Goal: Information Seeking & Learning: Learn about a topic

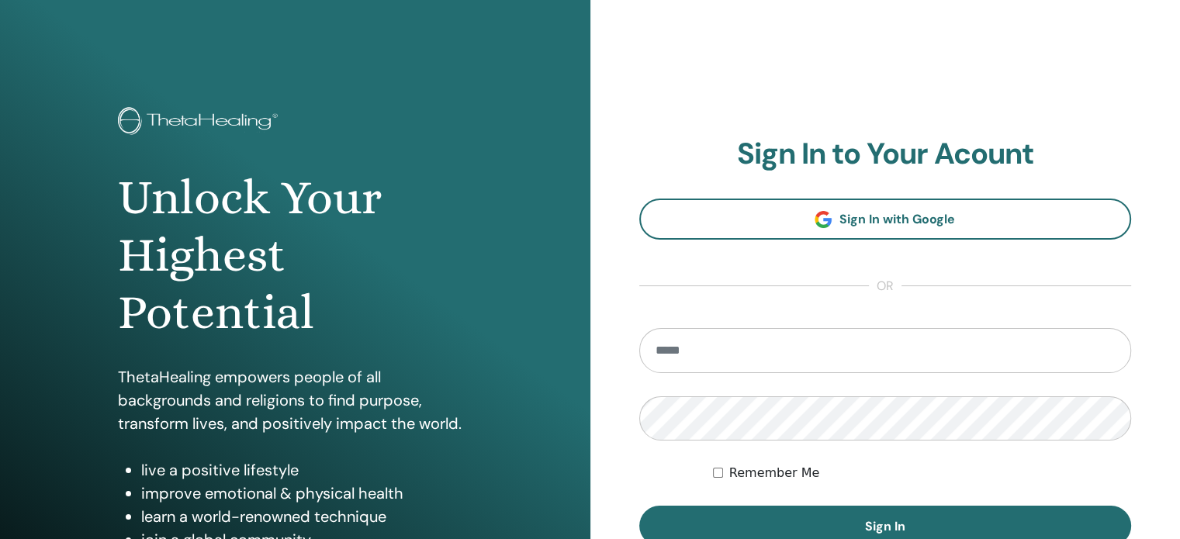
scroll to position [99, 0]
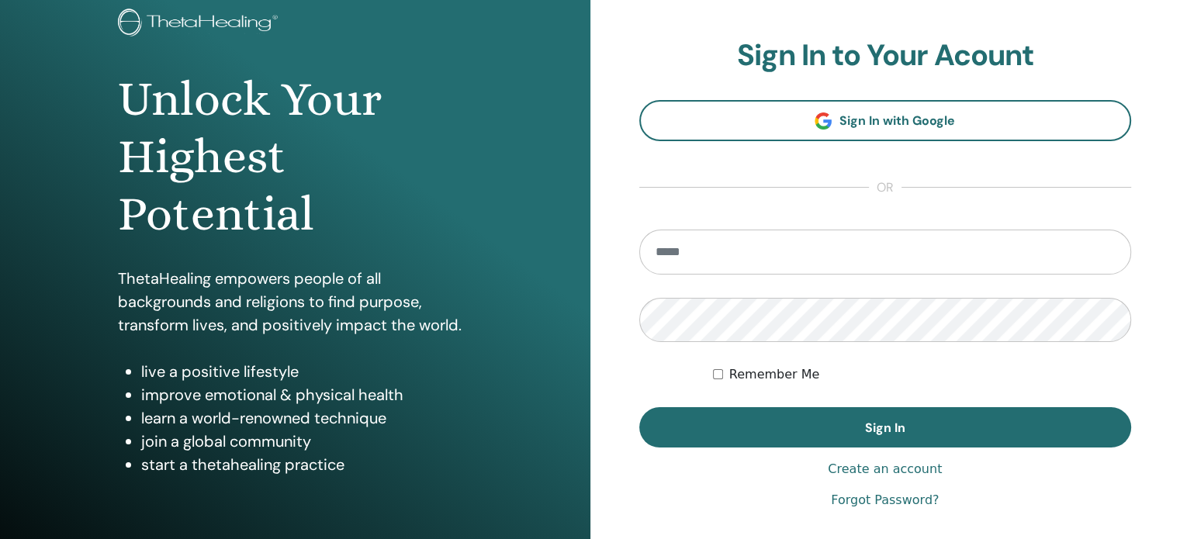
click at [1179, 173] on html "Unlock Your Highest Potential ThetaHealing empowers people of all backgrounds a…" at bounding box center [590, 170] width 1180 height 539
click at [782, 235] on input "email" at bounding box center [885, 252] width 493 height 45
click at [763, 244] on input "email" at bounding box center [885, 252] width 493 height 45
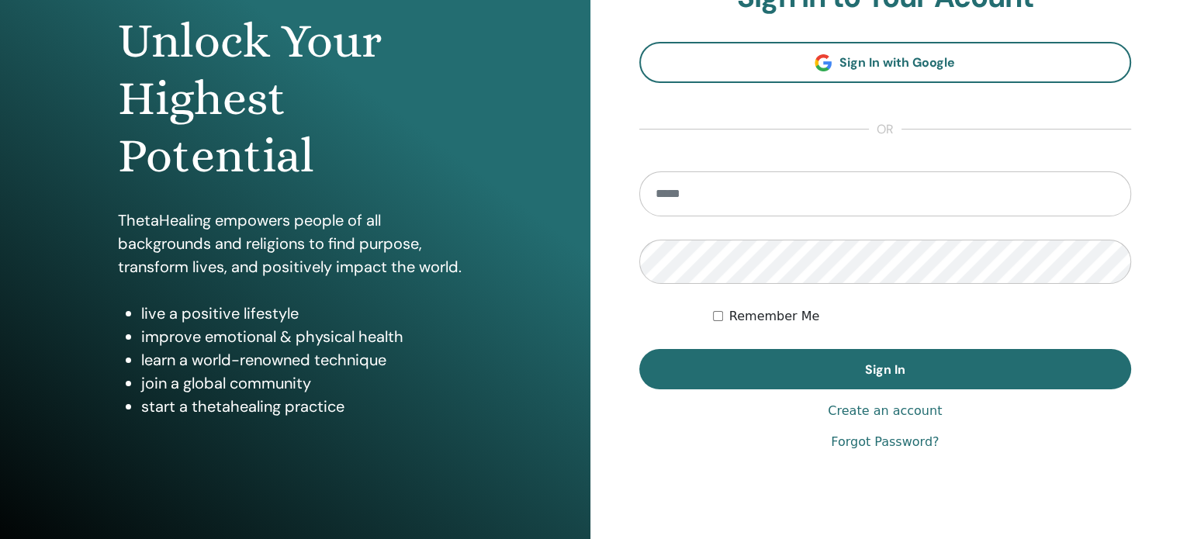
scroll to position [133, 0]
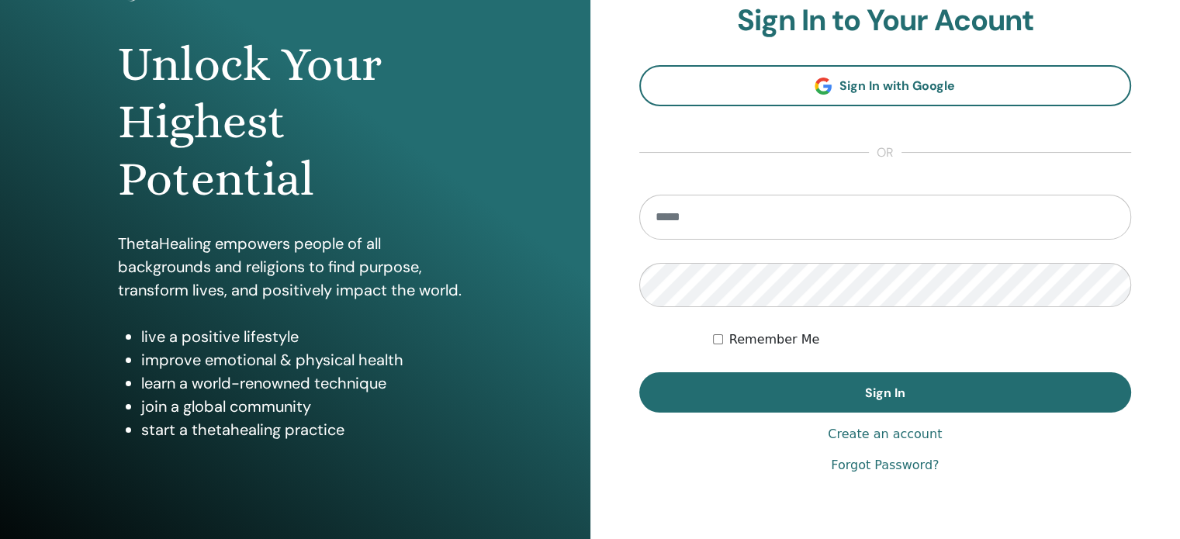
click at [687, 215] on input "email" at bounding box center [885, 217] width 493 height 45
type input "**********"
click at [639, 372] on button "Sign In" at bounding box center [885, 392] width 493 height 40
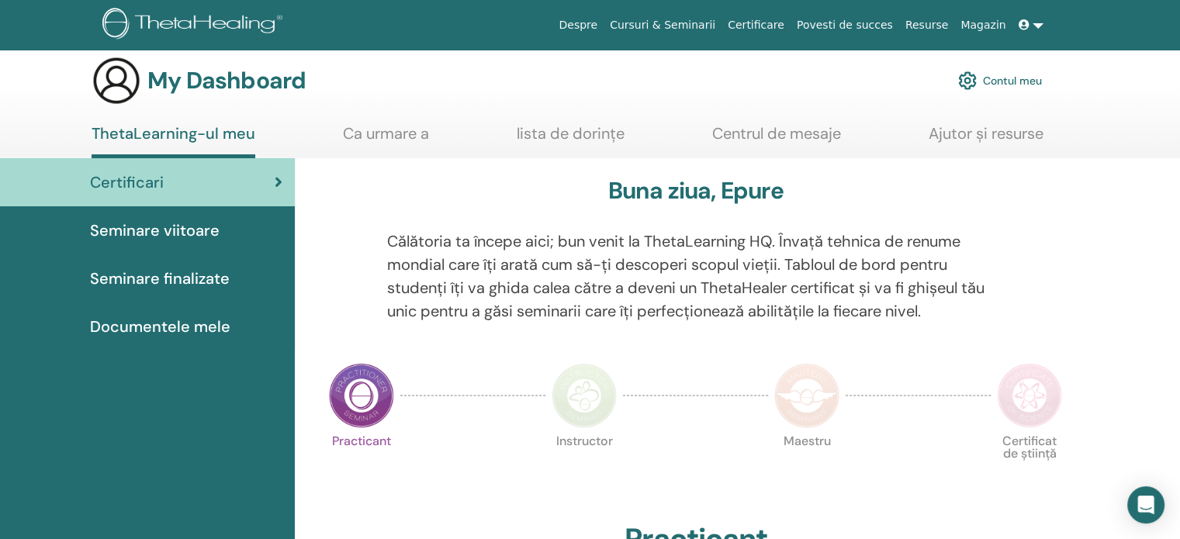
scroll to position [68, 0]
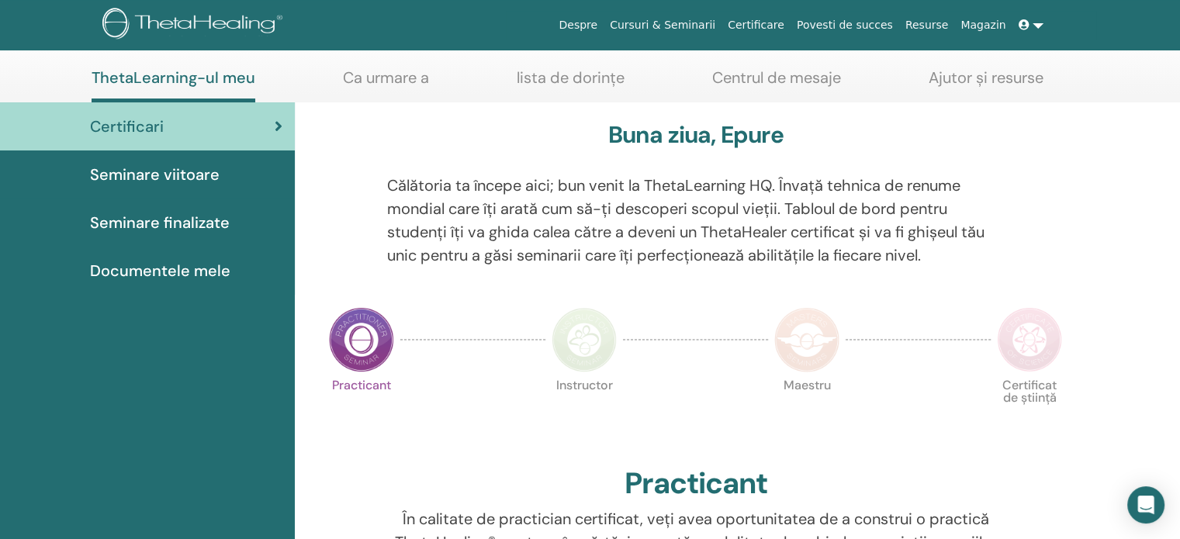
click at [1039, 18] on link at bounding box center [1031, 25] width 37 height 29
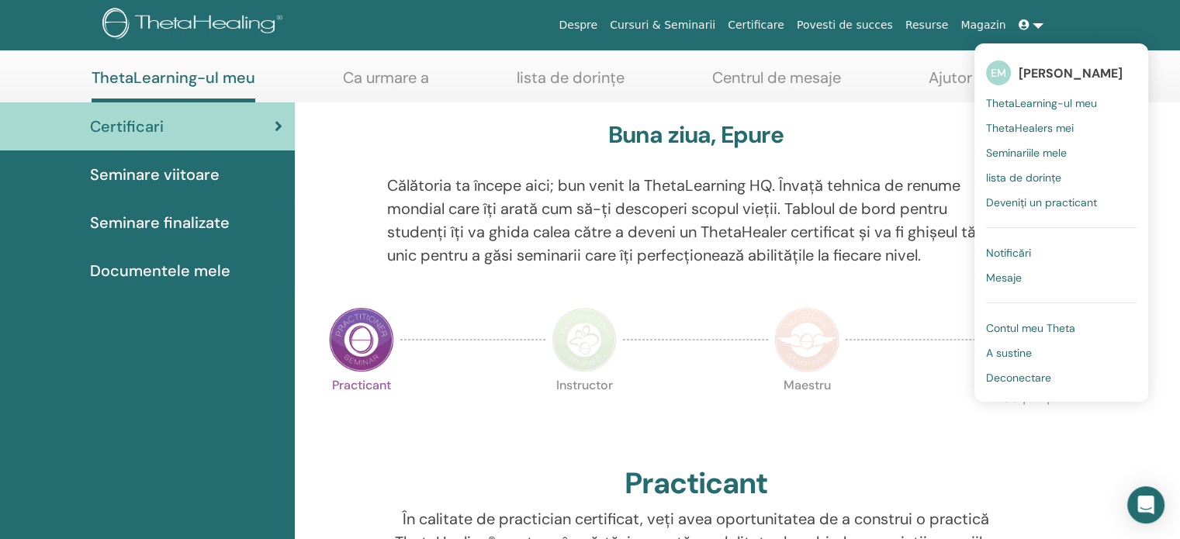
click at [1115, 27] on div "Despre Cursuri & Seminarii Certificare Povesti de succes Resurse Magazin EM Epu…" at bounding box center [590, 25] width 1087 height 50
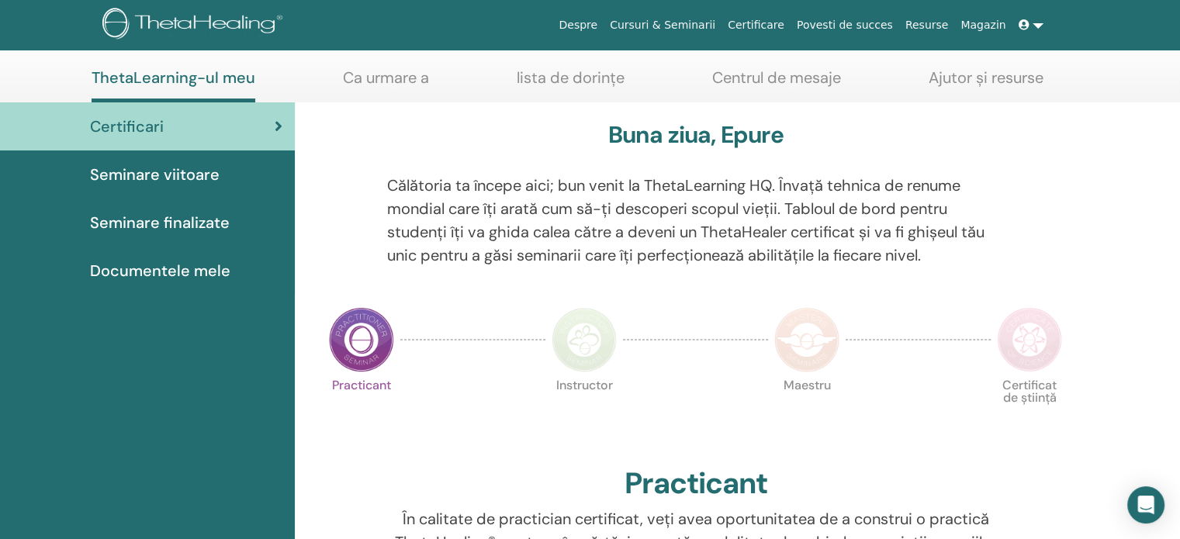
click at [241, 171] on div "Seminare viitoare" at bounding box center [147, 174] width 270 height 23
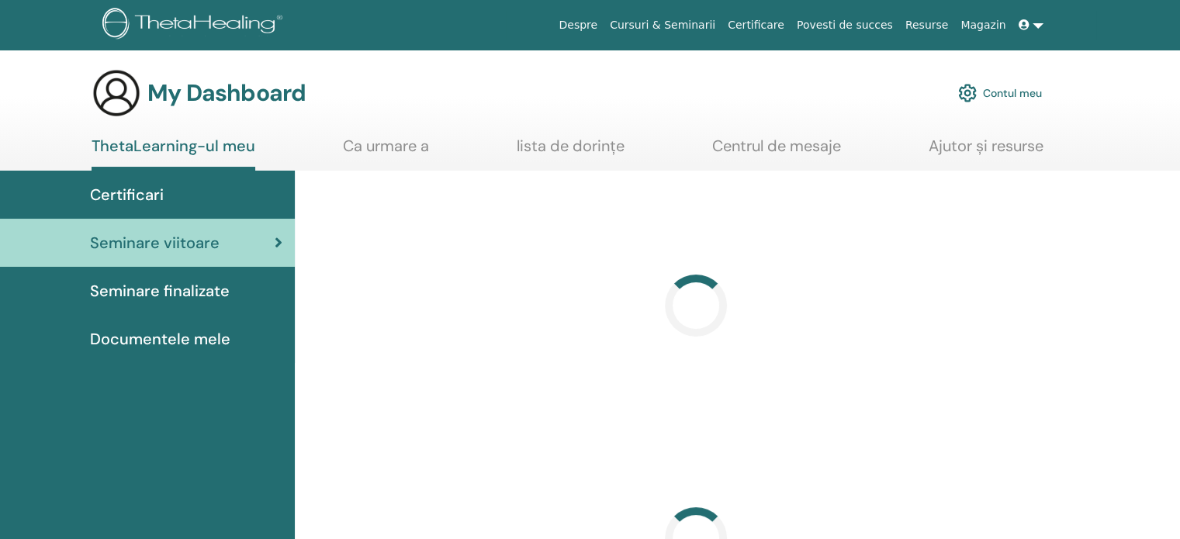
scroll to position [348, 0]
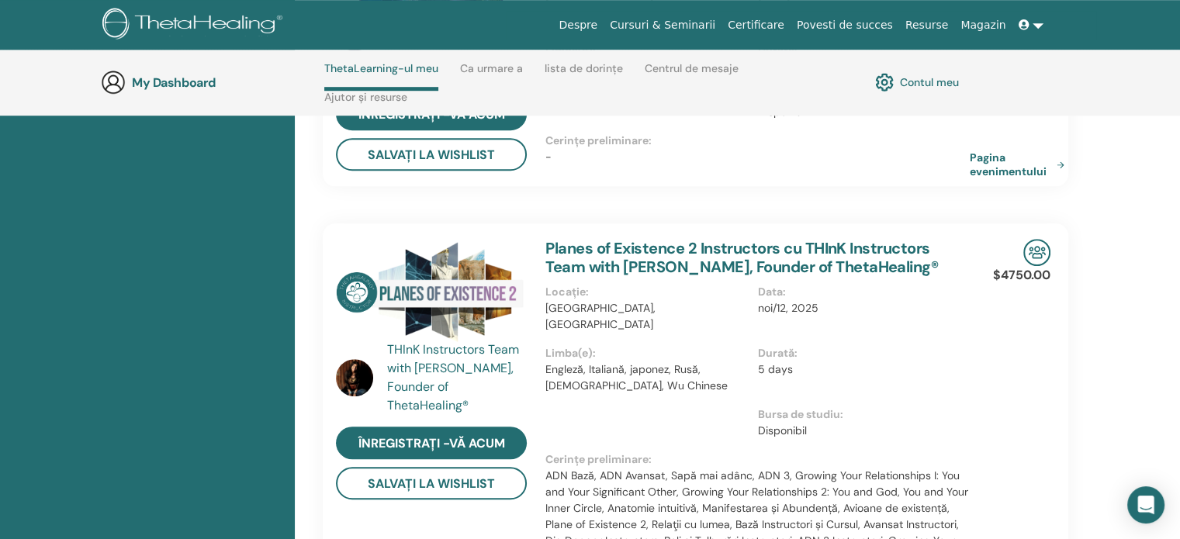
scroll to position [37, 0]
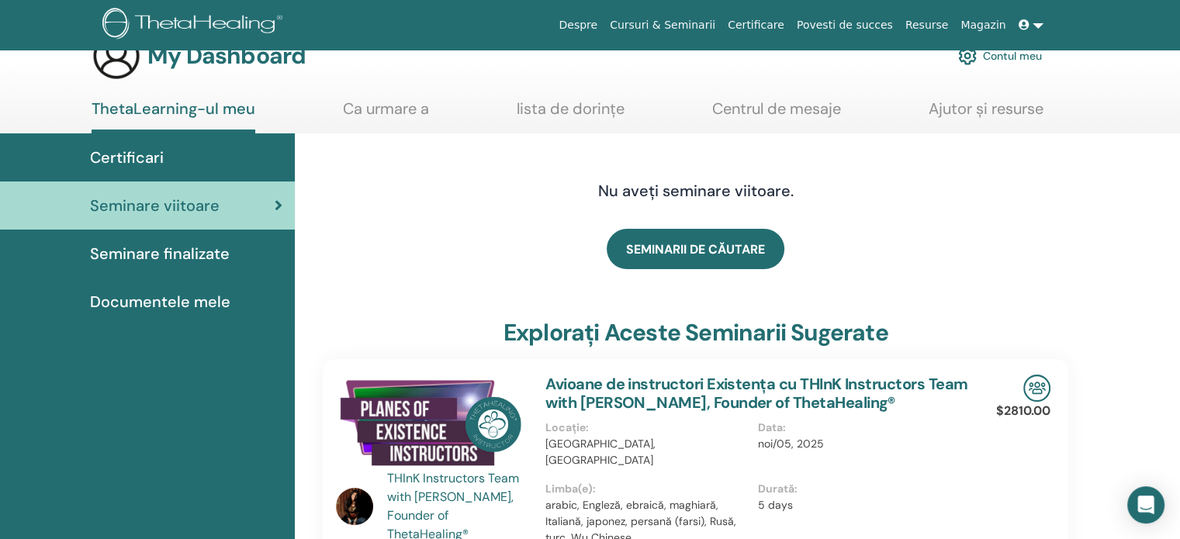
click at [172, 255] on span "Seminare finalizate" at bounding box center [160, 253] width 140 height 23
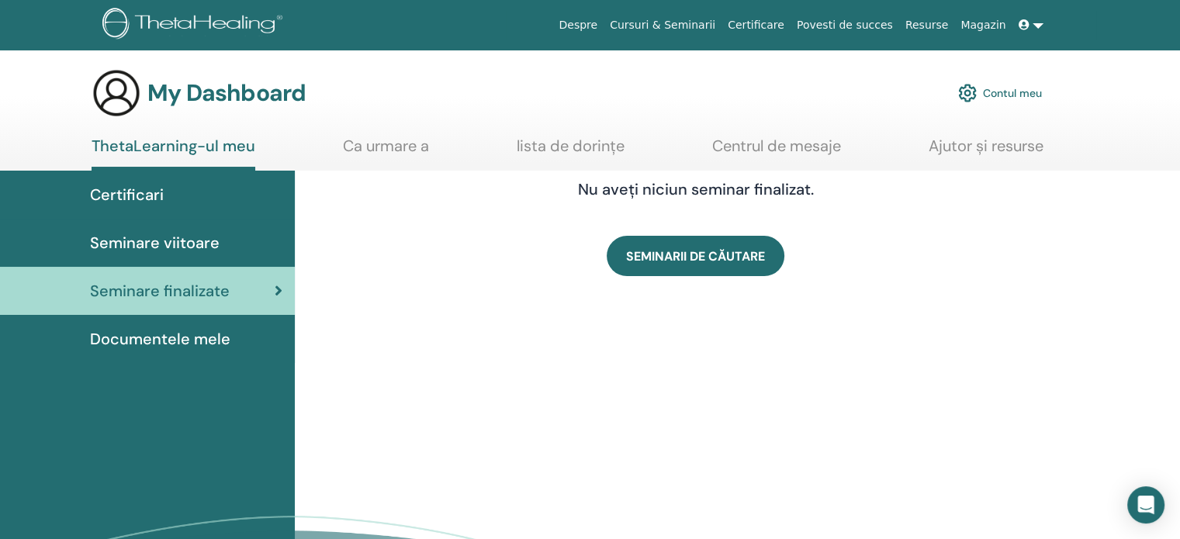
click at [191, 338] on span "Documentele mele" at bounding box center [160, 338] width 140 height 23
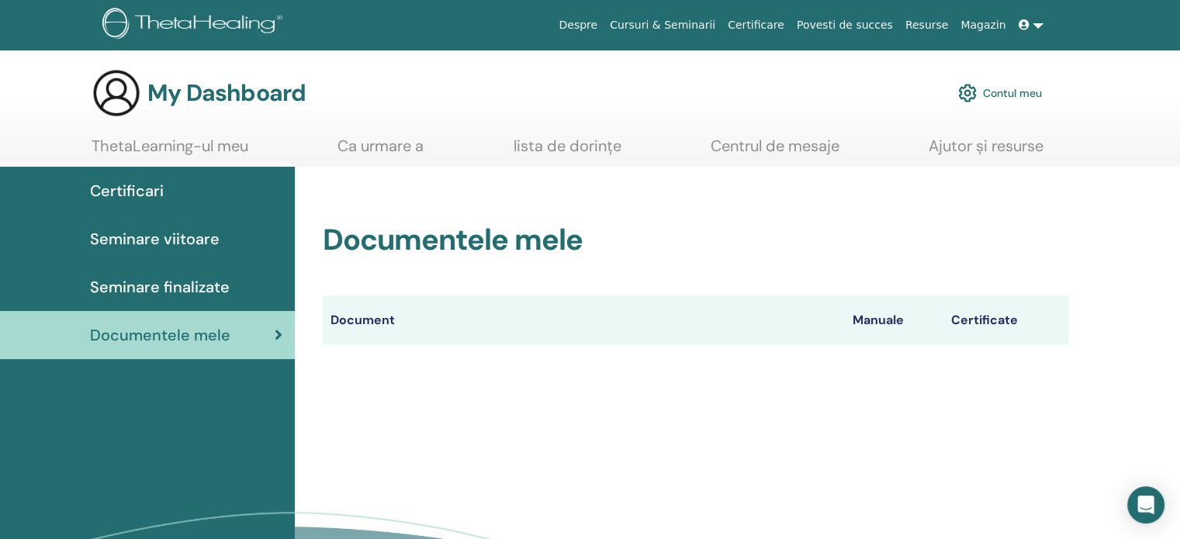
click at [189, 196] on div "Certificari" at bounding box center [147, 190] width 270 height 23
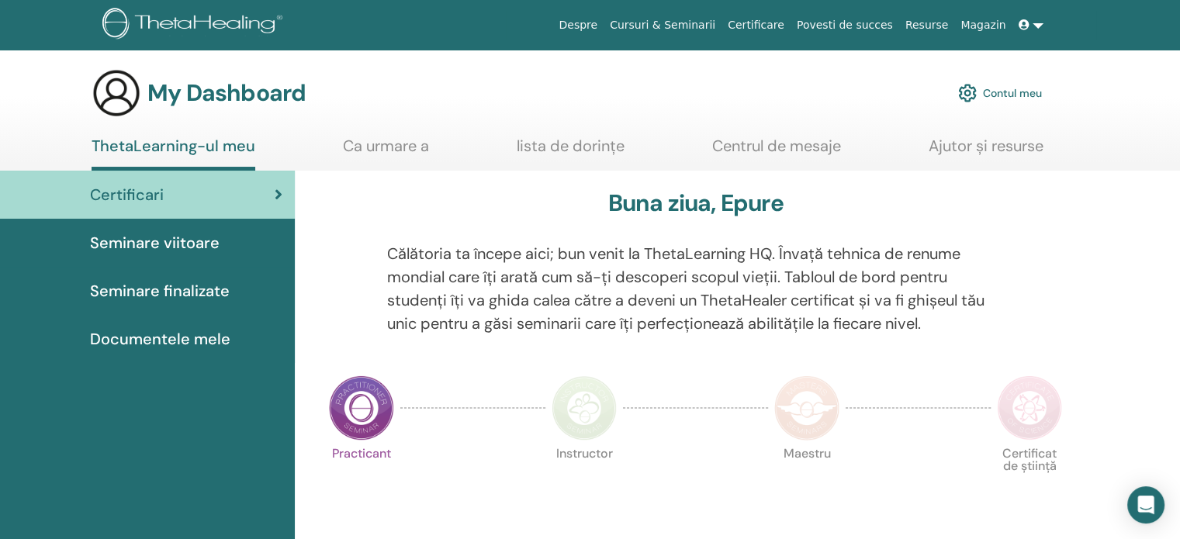
click at [396, 148] on link "Ca urmare a" at bounding box center [386, 152] width 86 height 30
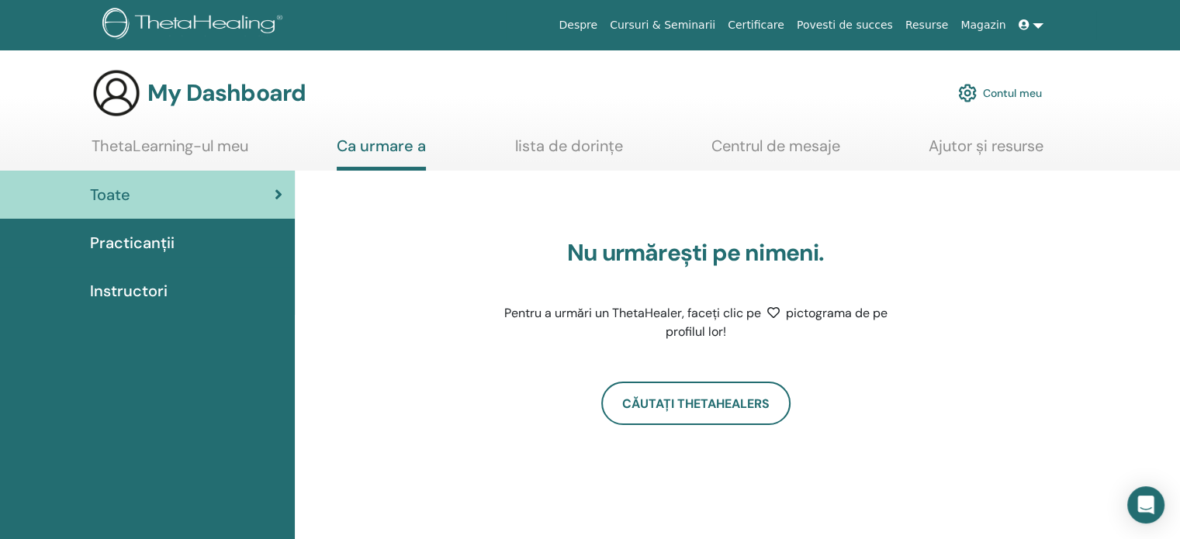
click at [597, 152] on link "lista de dorințe" at bounding box center [569, 152] width 108 height 30
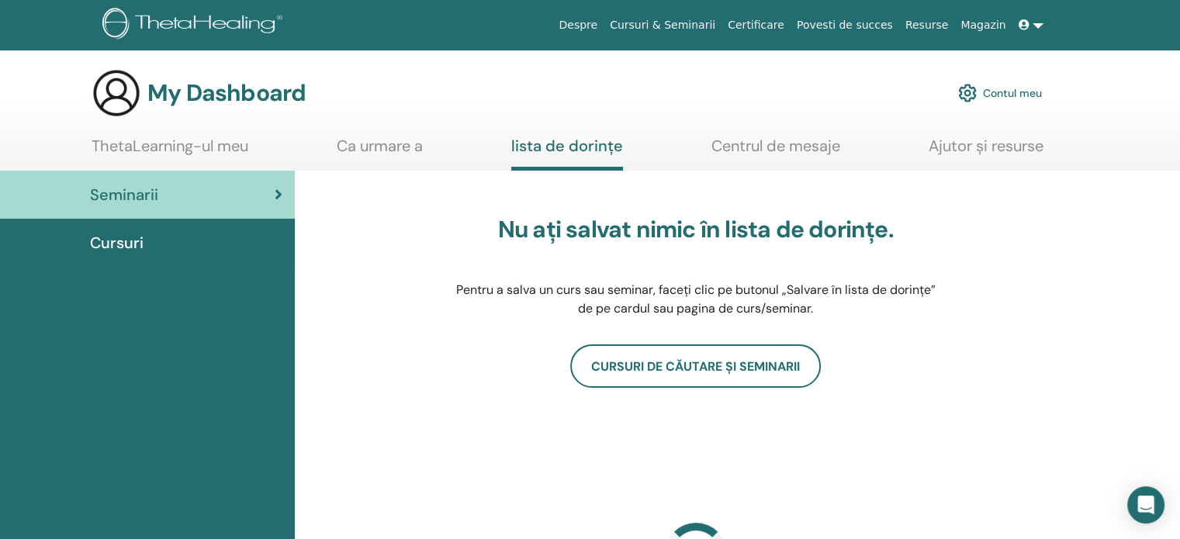
click at [814, 149] on link "Centrul de mesaje" at bounding box center [776, 152] width 129 height 30
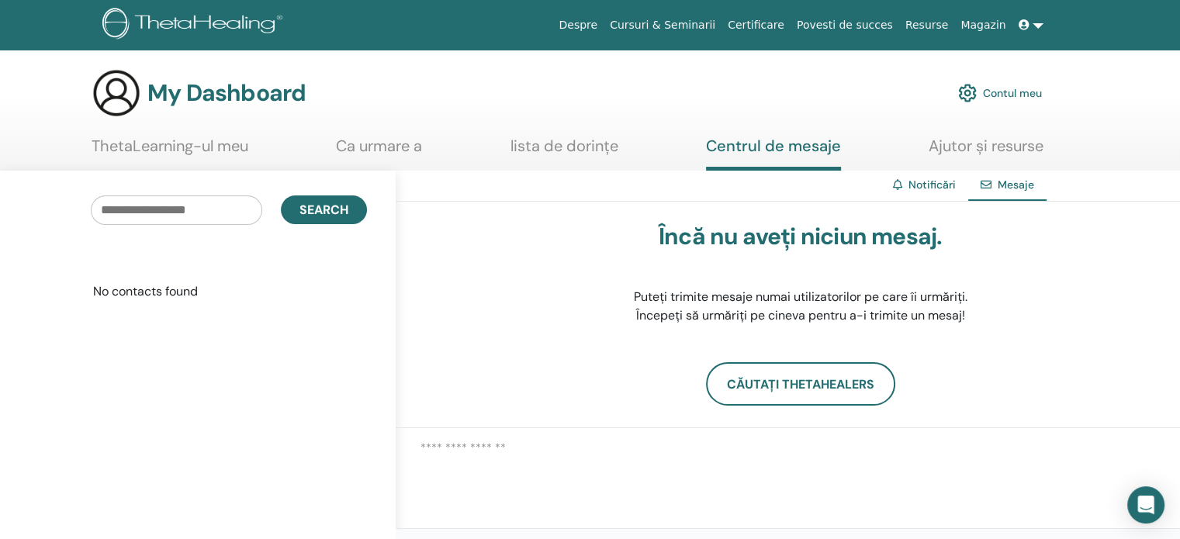
click at [988, 146] on link "Ajutor și resurse" at bounding box center [986, 152] width 115 height 30
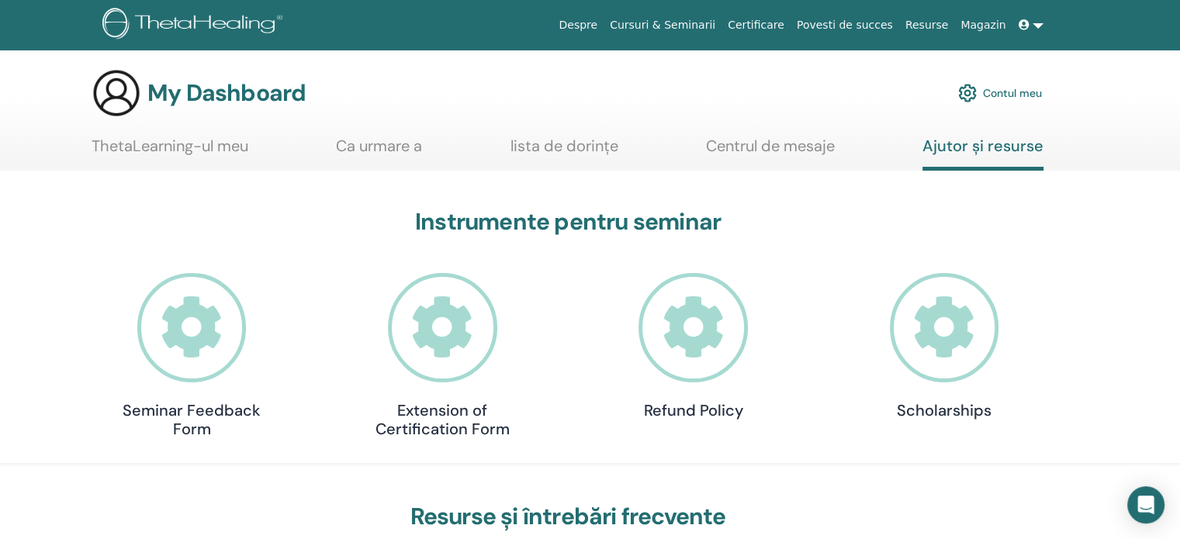
click at [123, 138] on link "ThetaLearning-ul meu" at bounding box center [170, 152] width 157 height 30
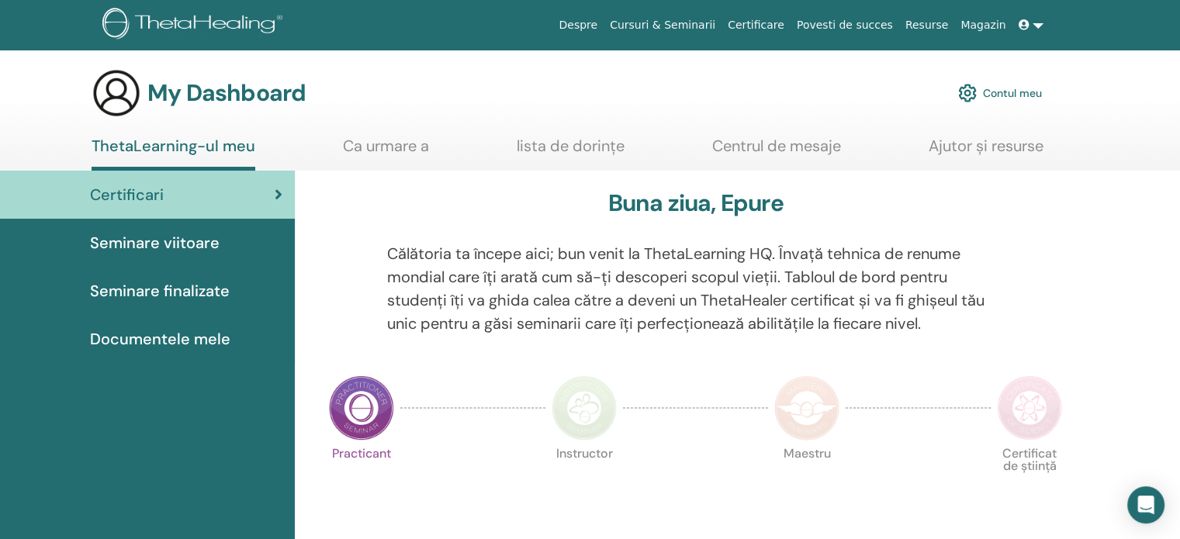
click at [1044, 33] on link at bounding box center [1031, 25] width 37 height 29
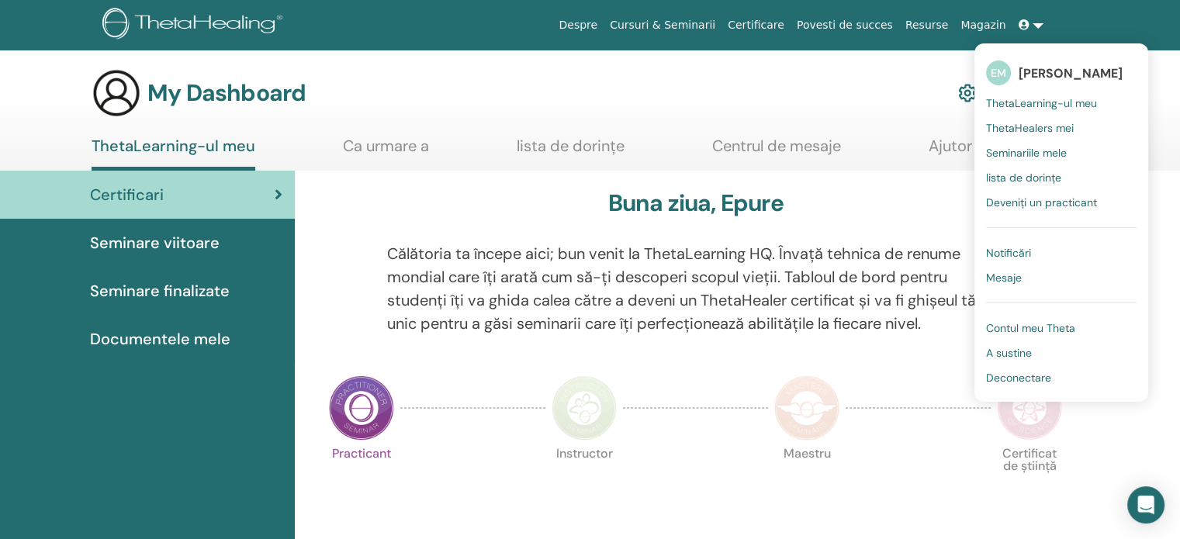
click at [1035, 125] on span "ThetaHealers mei" at bounding box center [1030, 128] width 88 height 14
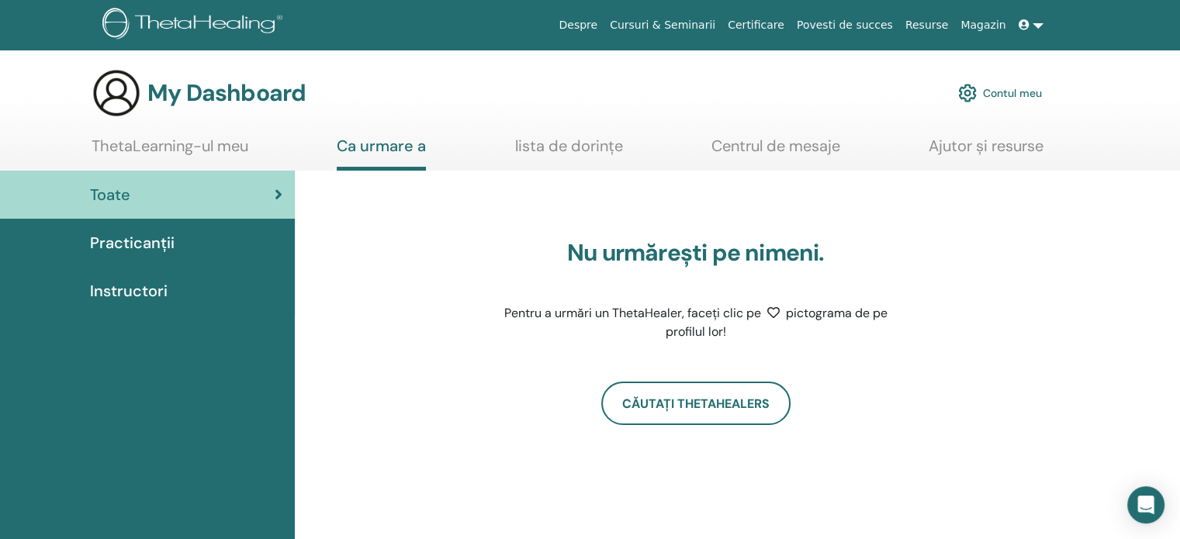
click at [1034, 30] on link at bounding box center [1031, 25] width 37 height 29
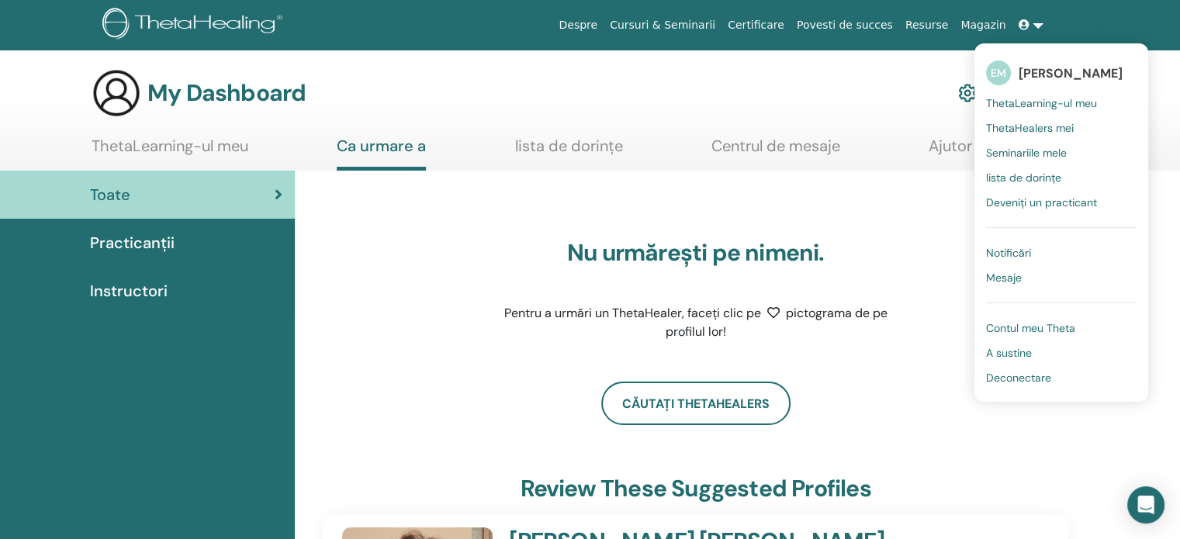
click at [1030, 151] on span "Seminariile mele" at bounding box center [1026, 153] width 81 height 14
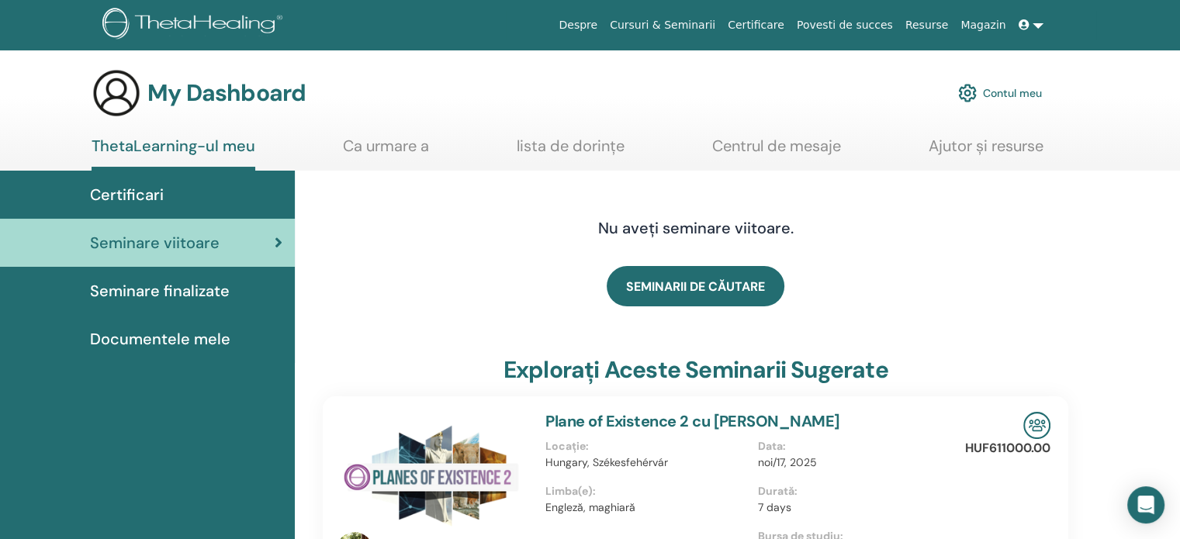
click at [1036, 29] on link at bounding box center [1031, 25] width 37 height 29
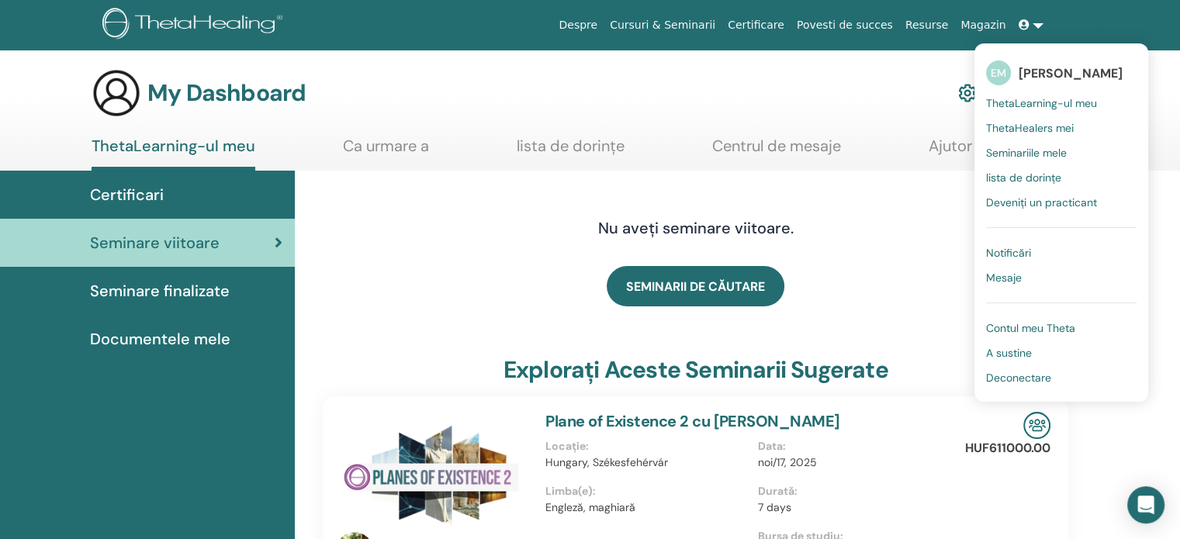
click at [1044, 182] on span "lista de dorințe" at bounding box center [1023, 178] width 75 height 14
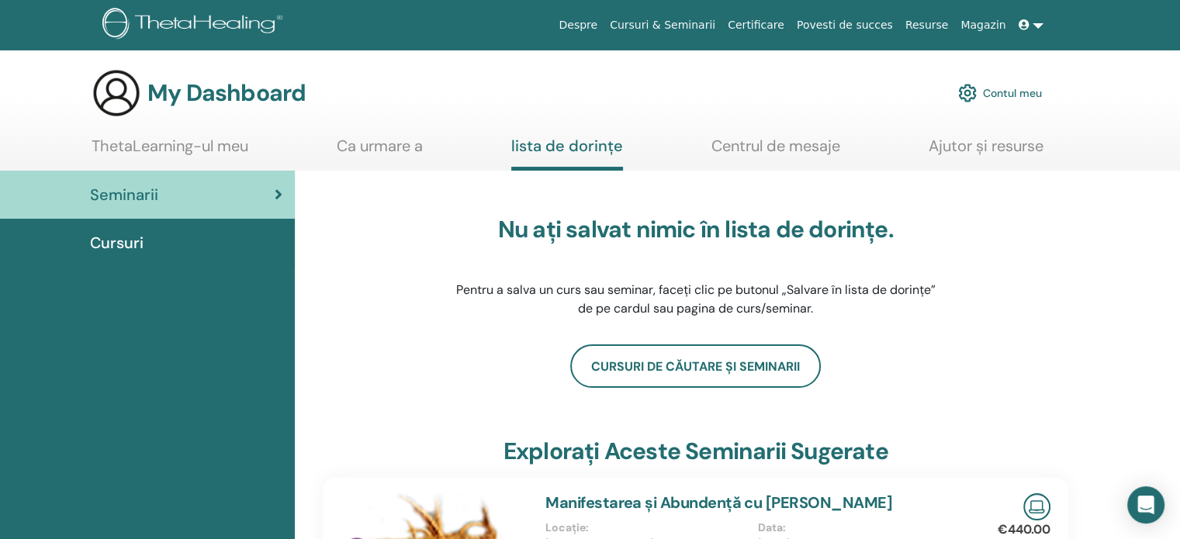
click at [1041, 26] on link at bounding box center [1031, 25] width 37 height 29
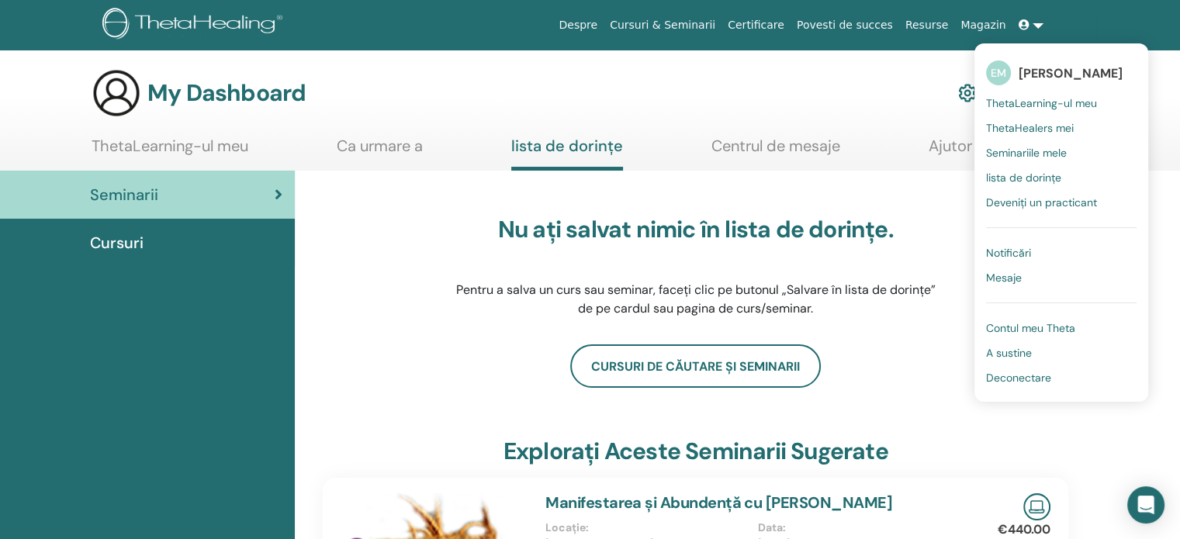
click at [1046, 201] on span "Deveniți un practicant" at bounding box center [1041, 203] width 111 height 14
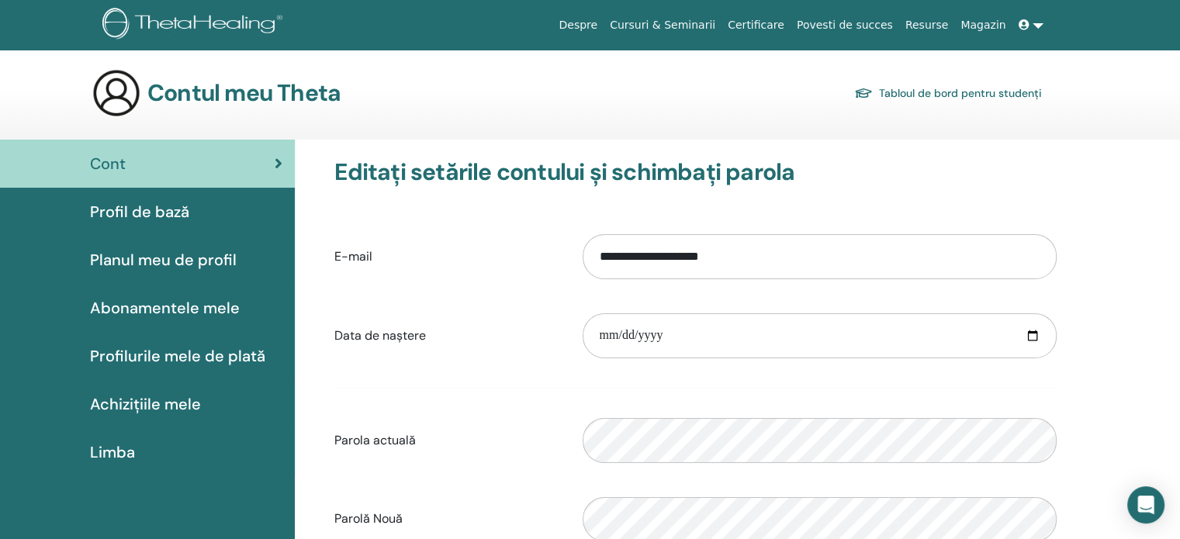
click at [1031, 30] on span at bounding box center [1026, 25] width 14 height 12
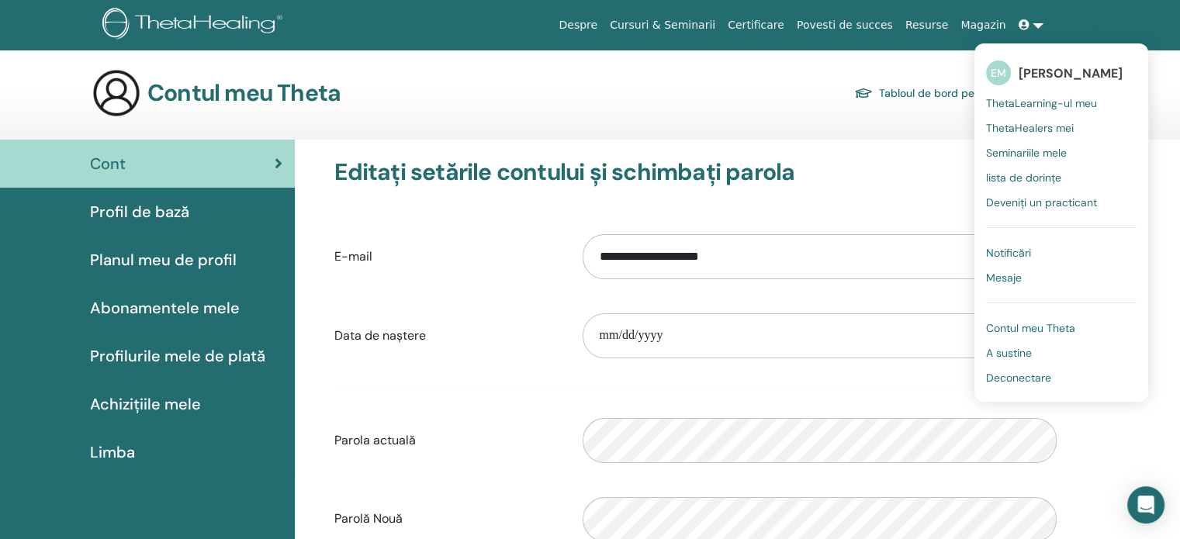
click at [310, 94] on h3 "Contul meu Theta" at bounding box center [243, 93] width 193 height 28
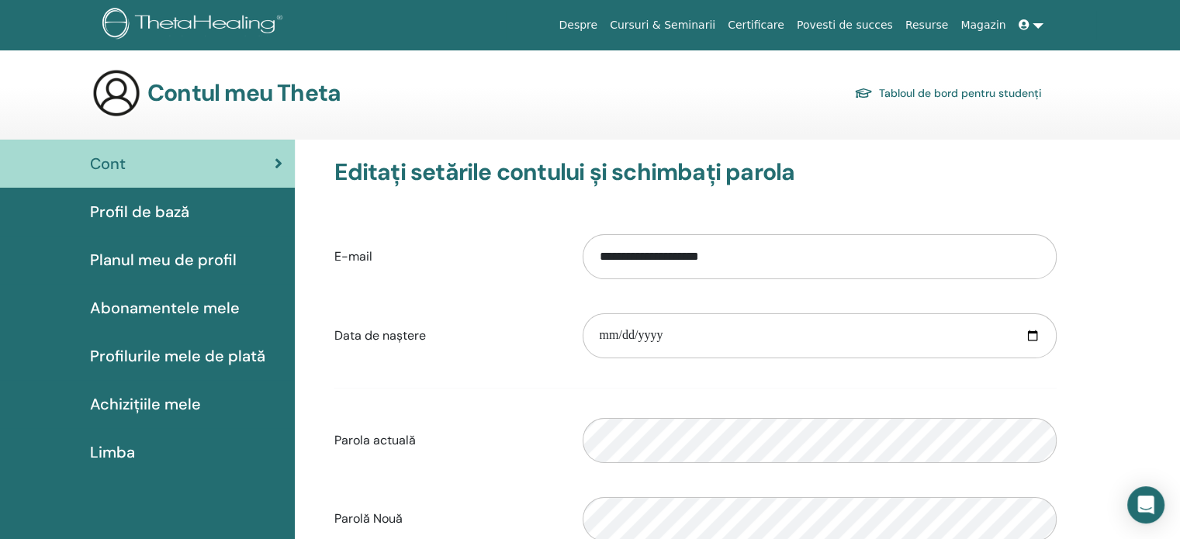
click at [722, 26] on link "Cursuri & Seminarii" at bounding box center [663, 25] width 118 height 29
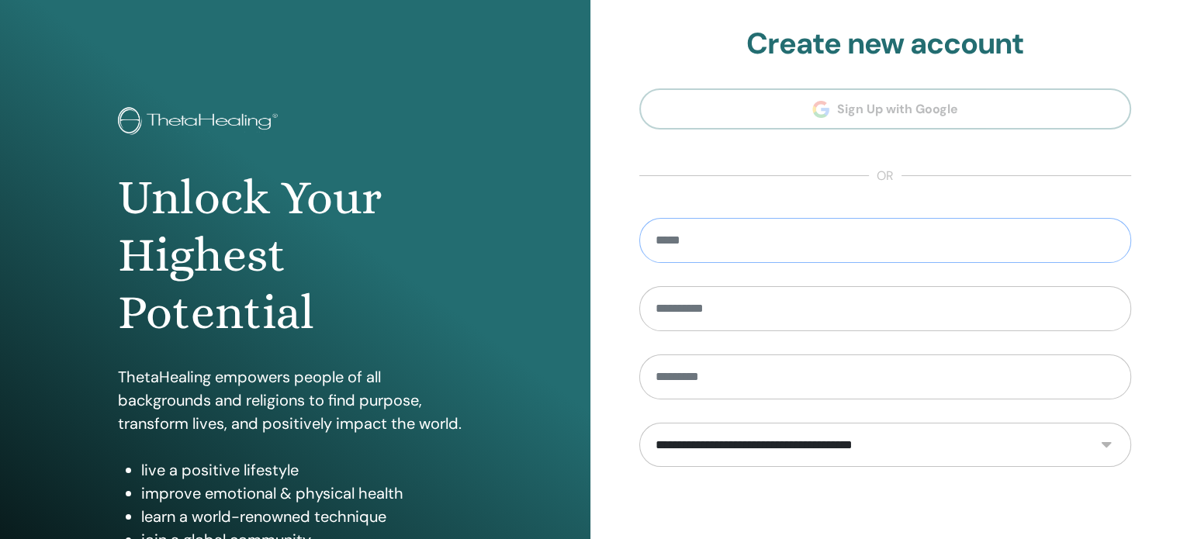
click at [726, 239] on input "email" at bounding box center [885, 240] width 493 height 45
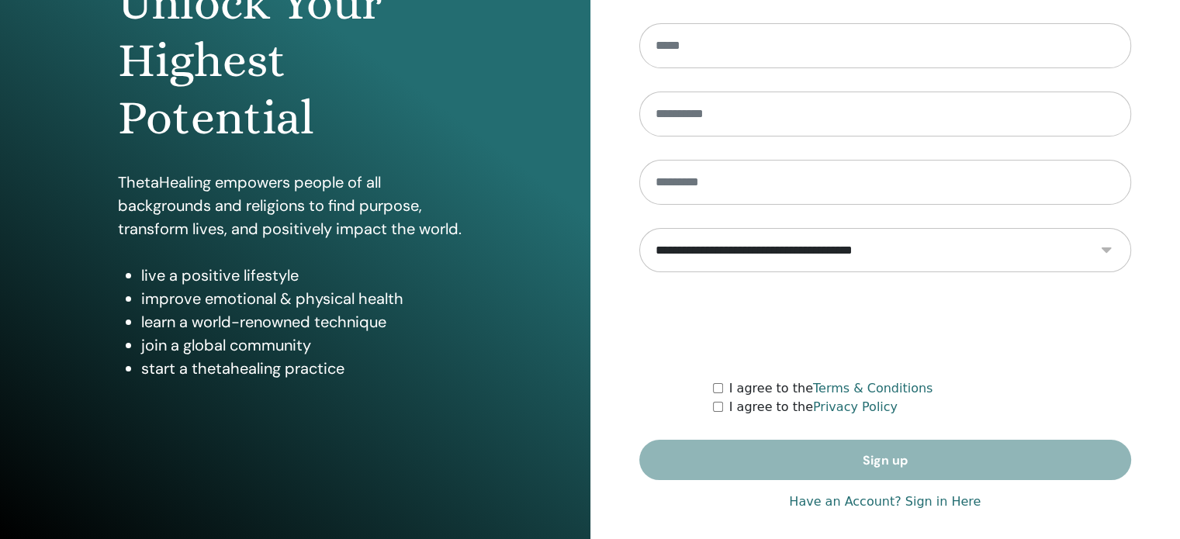
click at [835, 503] on link "Have an Account? Sign in Here" at bounding box center [885, 502] width 192 height 19
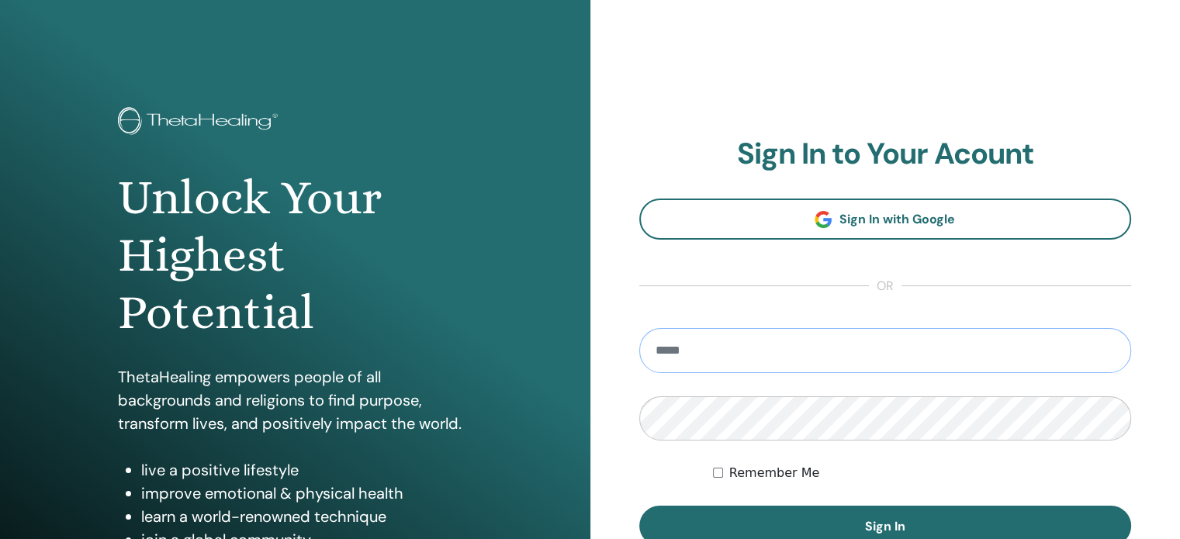
click at [720, 338] on input "email" at bounding box center [885, 350] width 493 height 45
type input "*"
type input "**********"
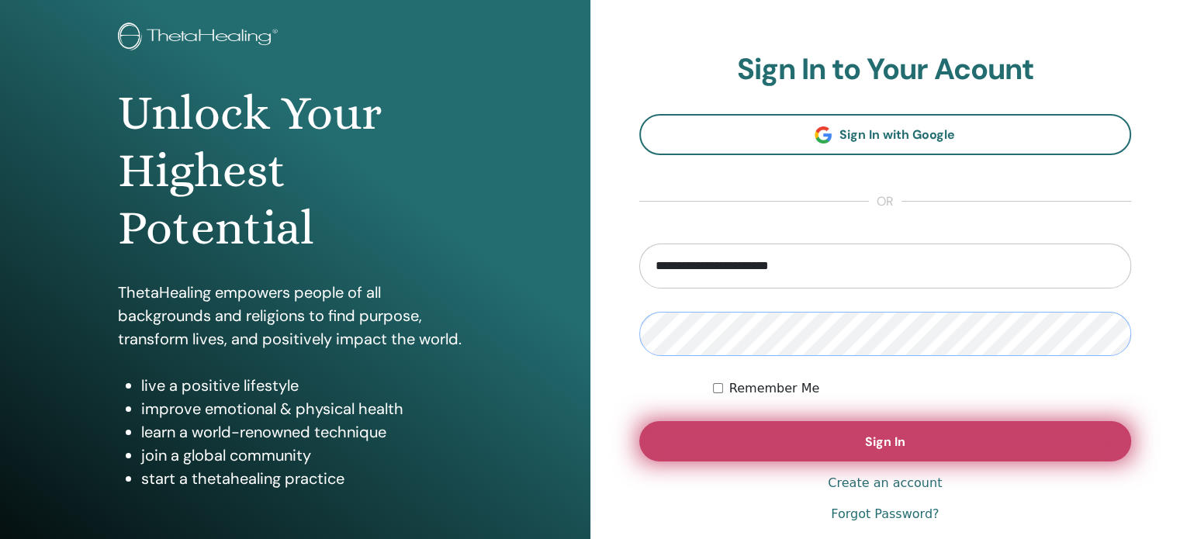
scroll to position [95, 0]
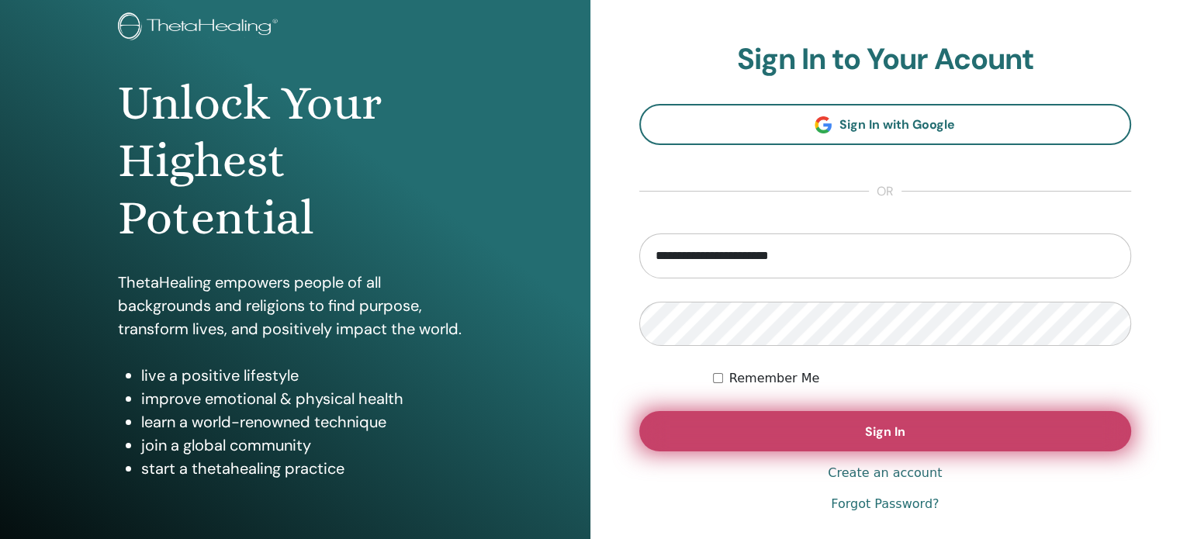
click at [876, 436] on span "Sign In" at bounding box center [885, 432] width 40 height 16
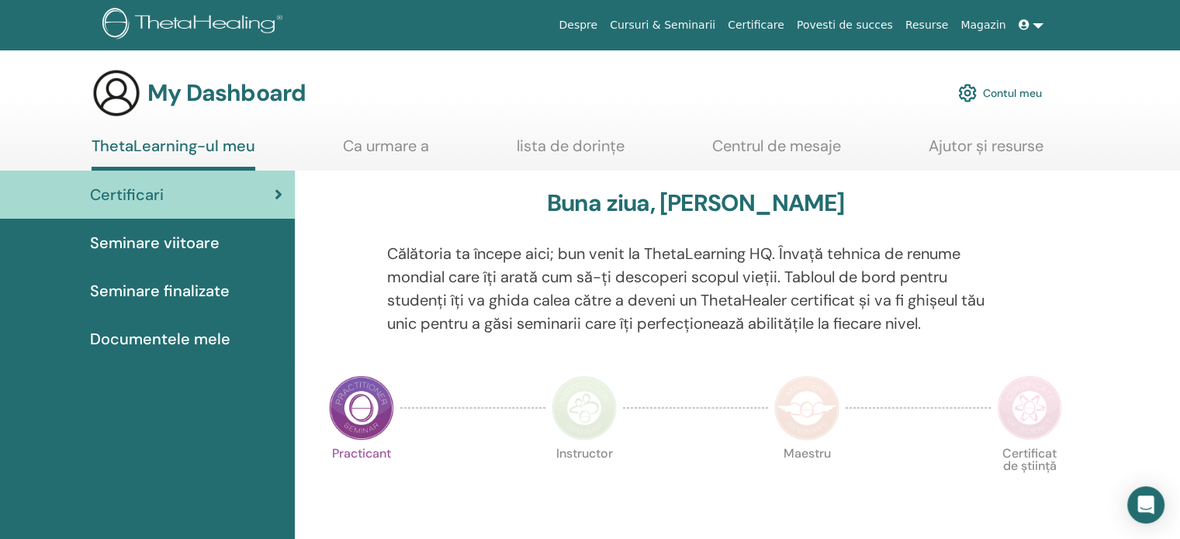
click at [205, 246] on span "Seminare viitoare" at bounding box center [155, 242] width 130 height 23
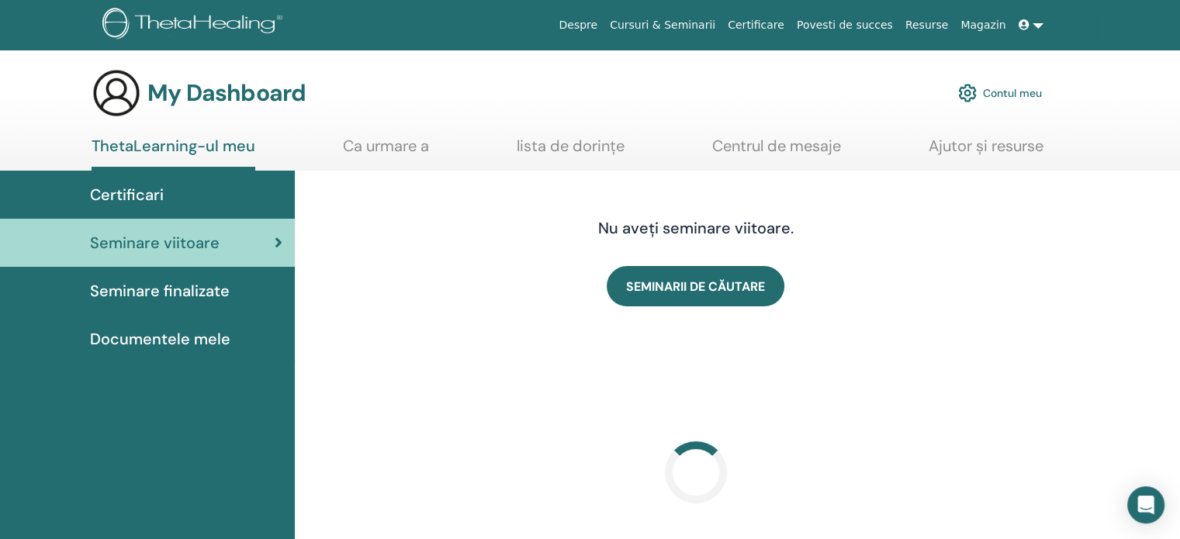
click at [210, 293] on span "Seminare finalizate" at bounding box center [160, 290] width 140 height 23
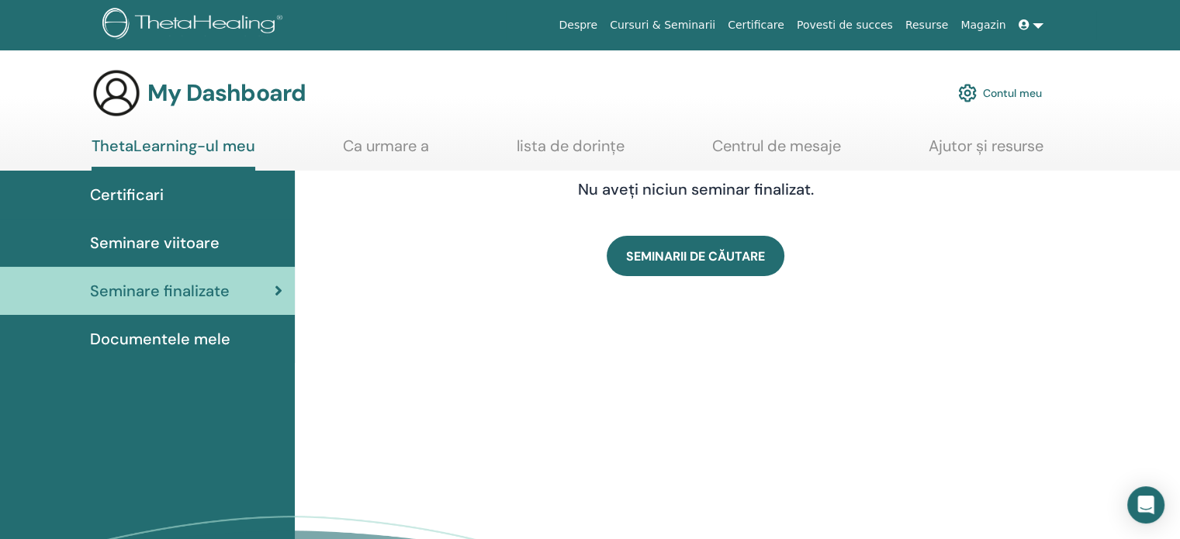
click at [190, 199] on div "Certificari" at bounding box center [147, 194] width 270 height 23
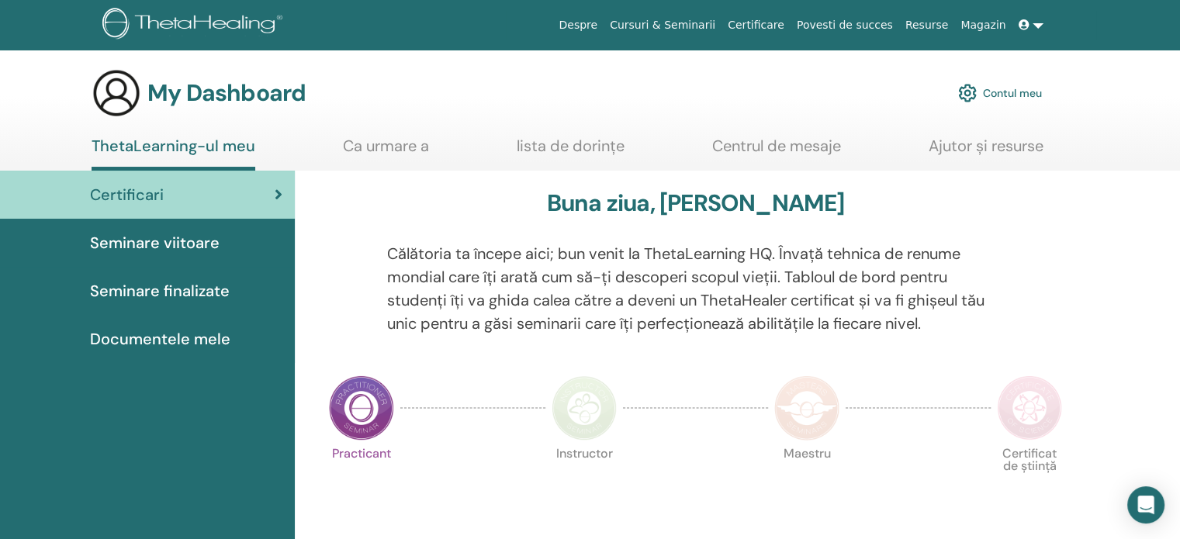
click at [414, 144] on link "Ca urmare a" at bounding box center [386, 152] width 86 height 30
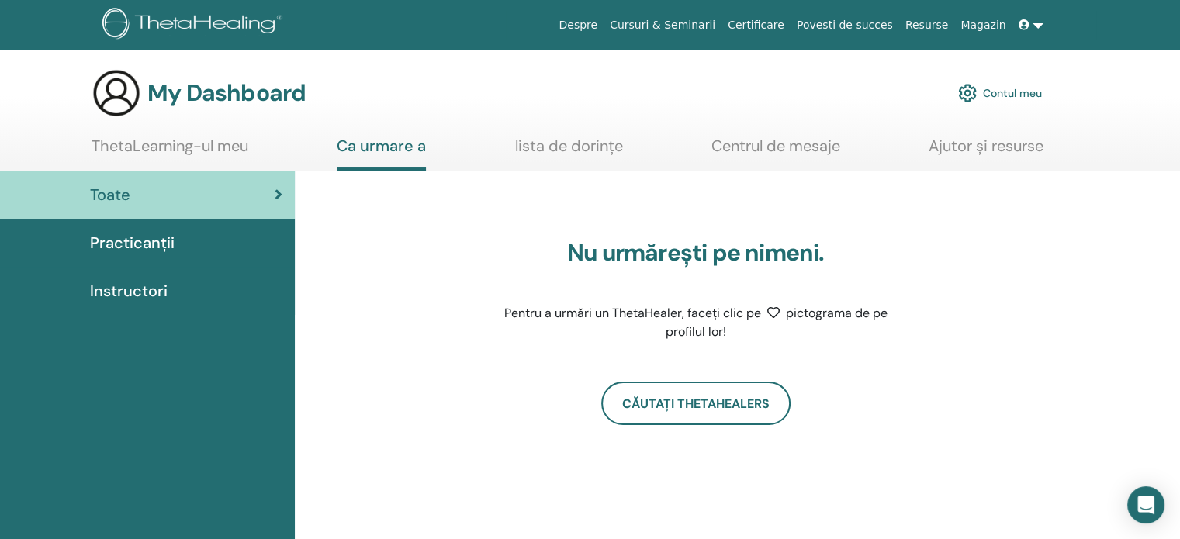
click at [547, 148] on link "lista de dorințe" at bounding box center [569, 152] width 108 height 30
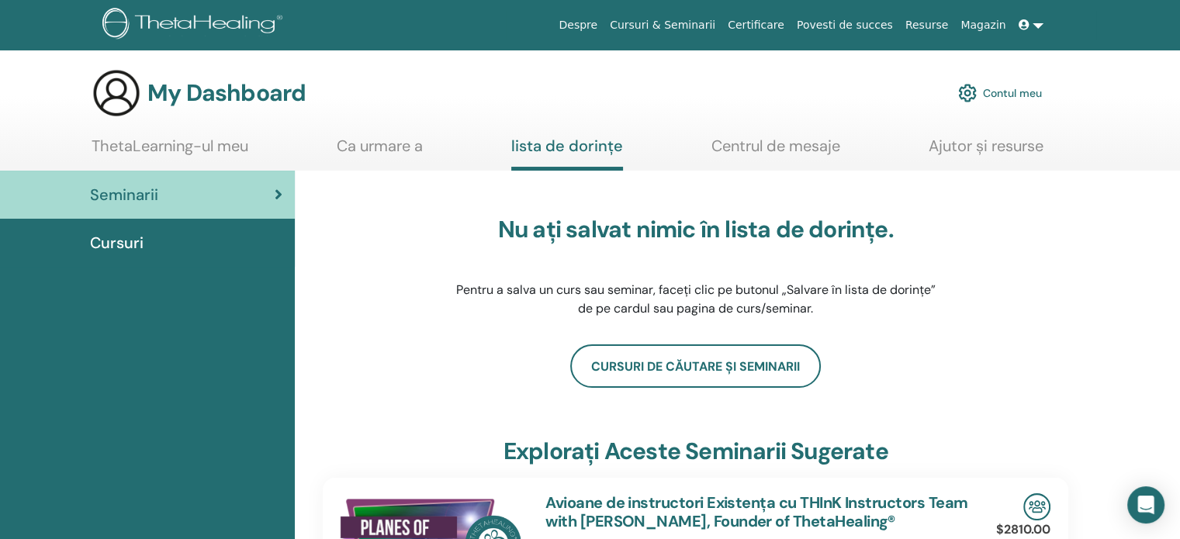
click at [211, 144] on link "ThetaLearning-ul meu" at bounding box center [170, 152] width 157 height 30
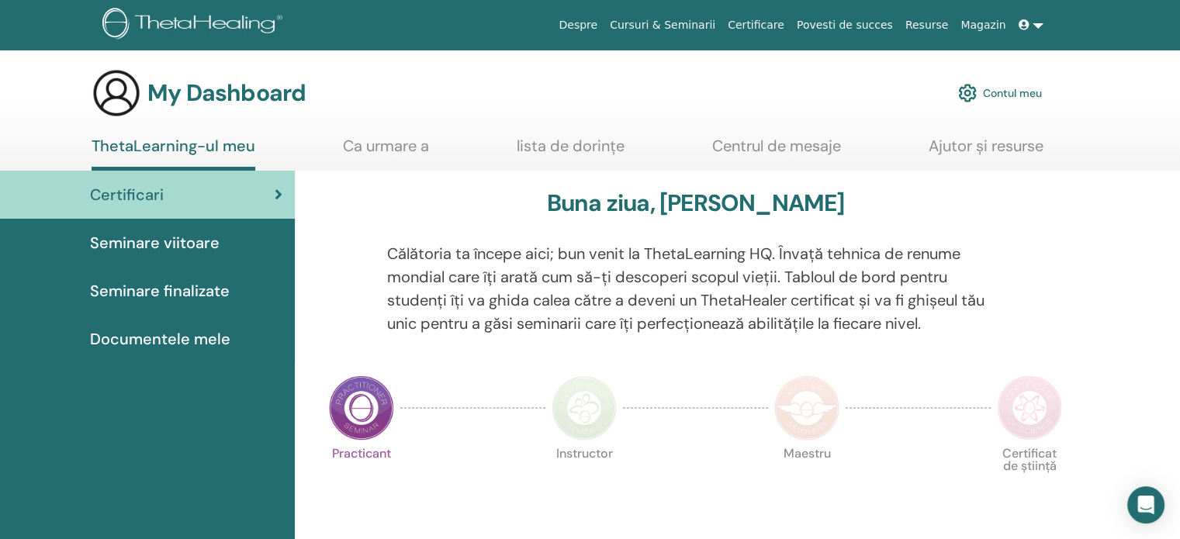
click at [999, 86] on link "Contul meu" at bounding box center [1000, 93] width 84 height 34
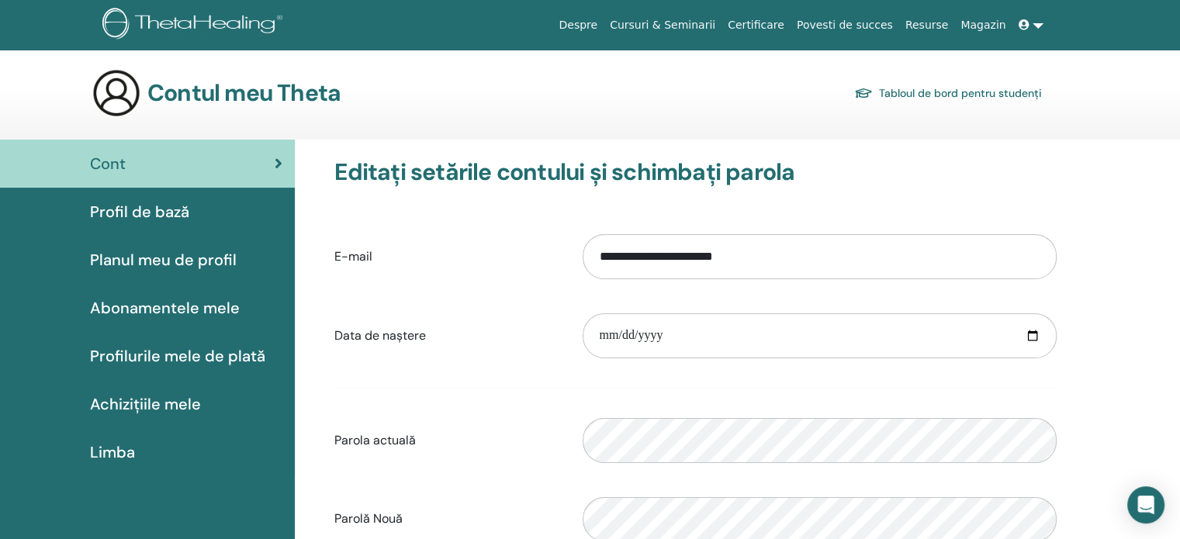
click at [1032, 37] on link at bounding box center [1031, 25] width 37 height 29
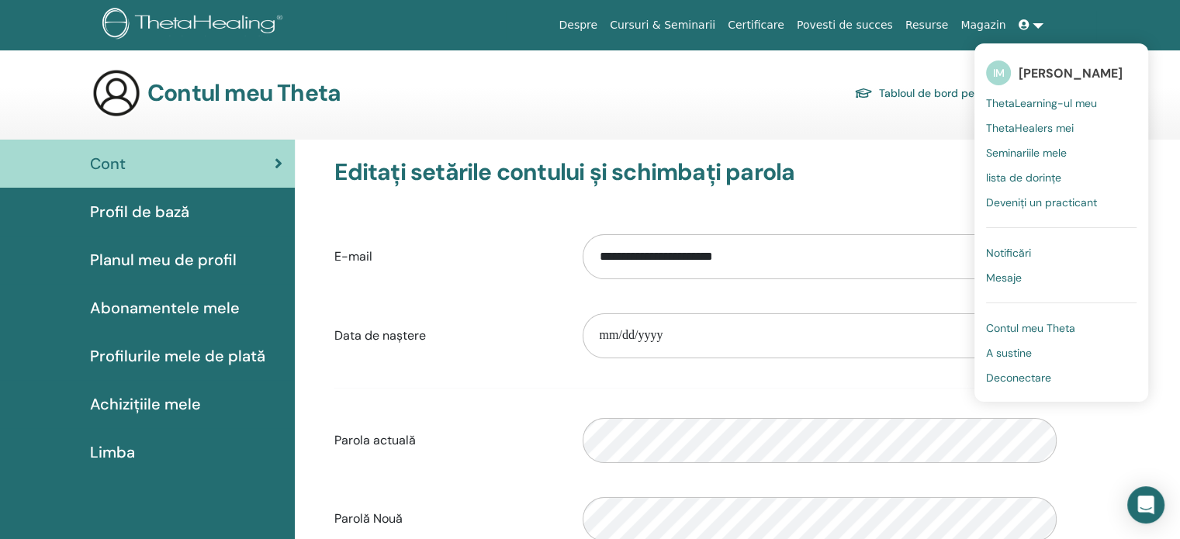
click at [1043, 380] on span "Deconectare" at bounding box center [1018, 378] width 65 height 14
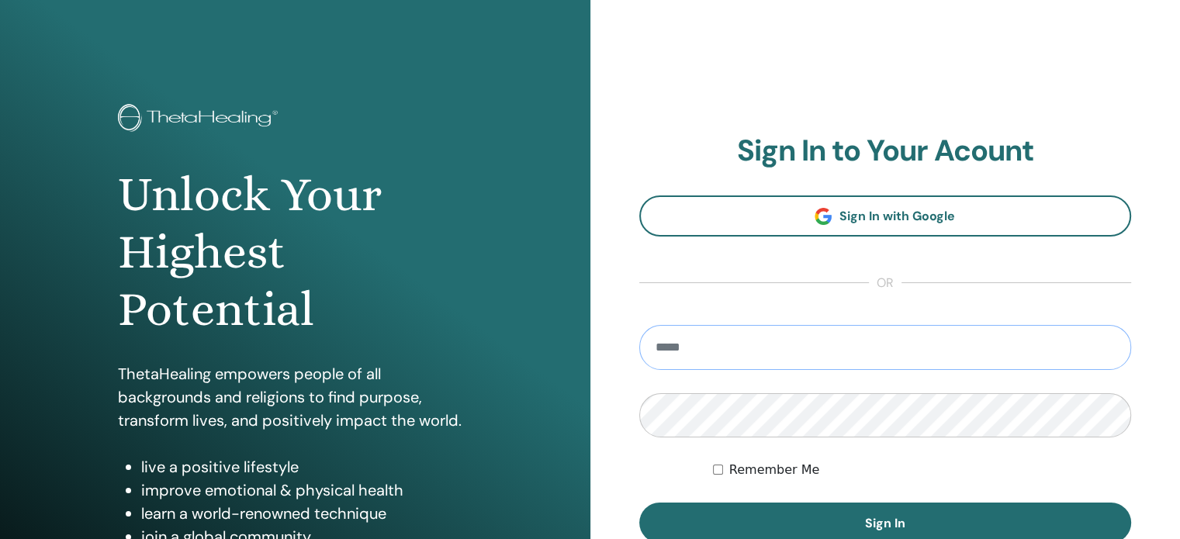
scroll to position [99, 0]
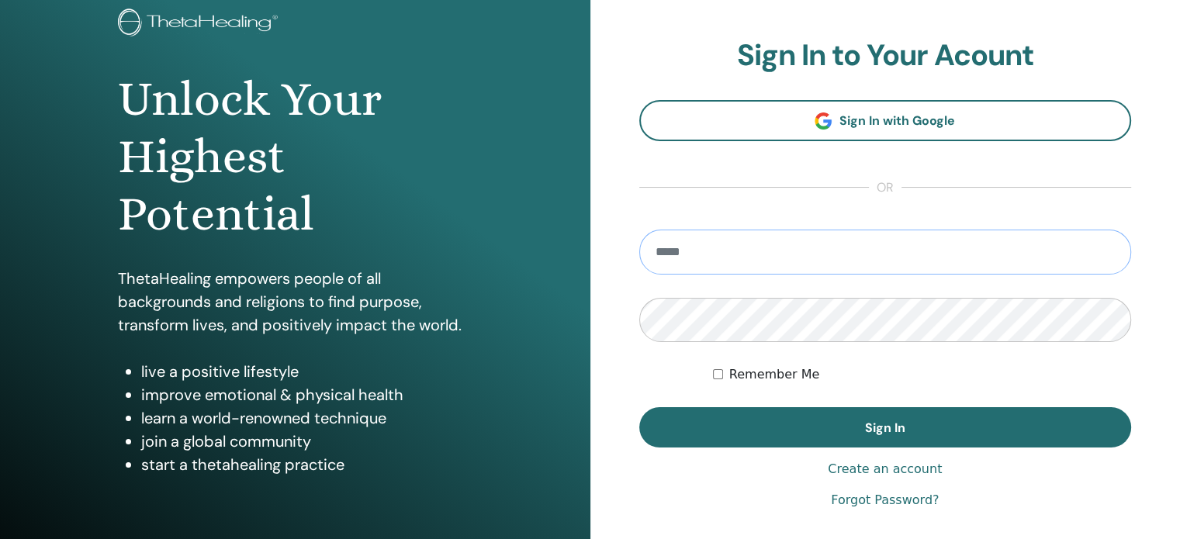
click at [708, 265] on input "email" at bounding box center [885, 252] width 493 height 45
type input "**********"
click at [728, 379] on div "Remember Me" at bounding box center [922, 374] width 418 height 19
click at [639, 407] on button "Sign In" at bounding box center [885, 427] width 493 height 40
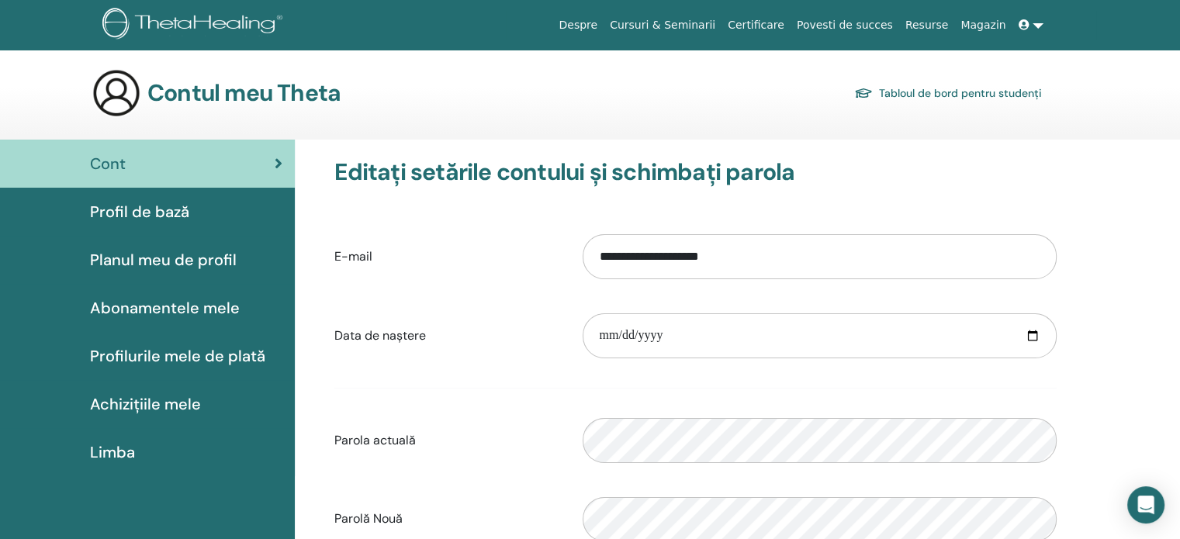
click at [174, 97] on h3 "Contul meu Theta" at bounding box center [243, 93] width 193 height 28
click at [143, 170] on div "Cont" at bounding box center [147, 163] width 270 height 23
click at [1023, 26] on icon at bounding box center [1024, 24] width 11 height 11
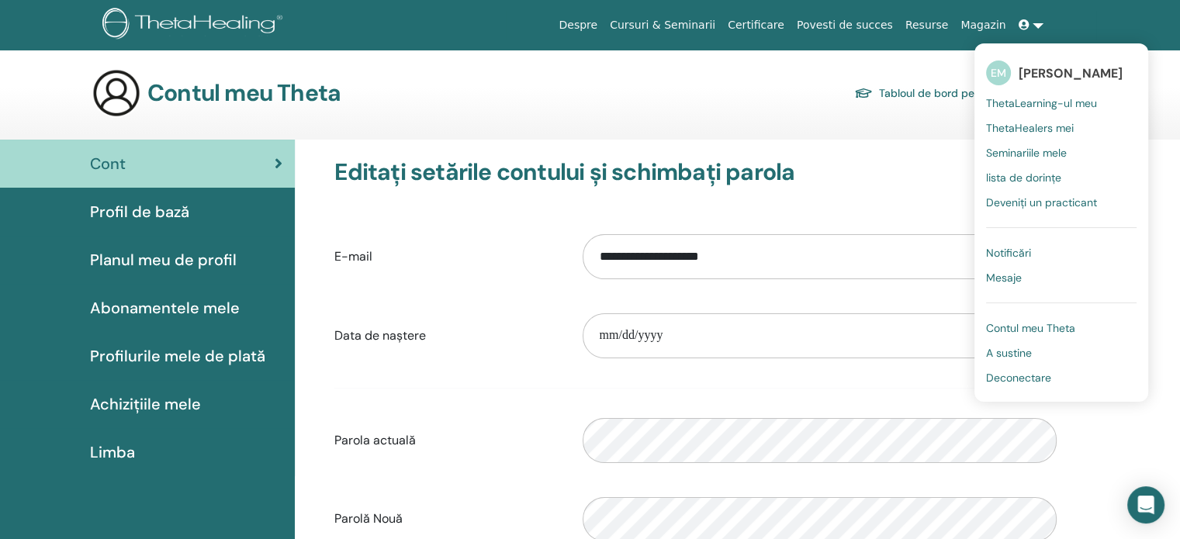
click at [1021, 101] on span "ThetaLearning-ul meu" at bounding box center [1041, 103] width 111 height 14
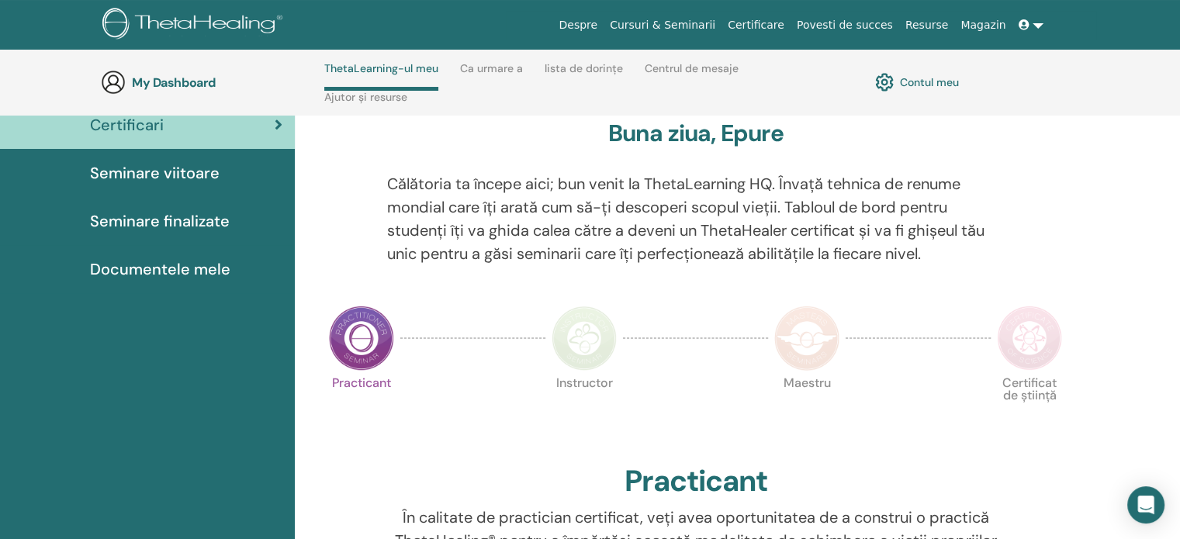
scroll to position [125, 0]
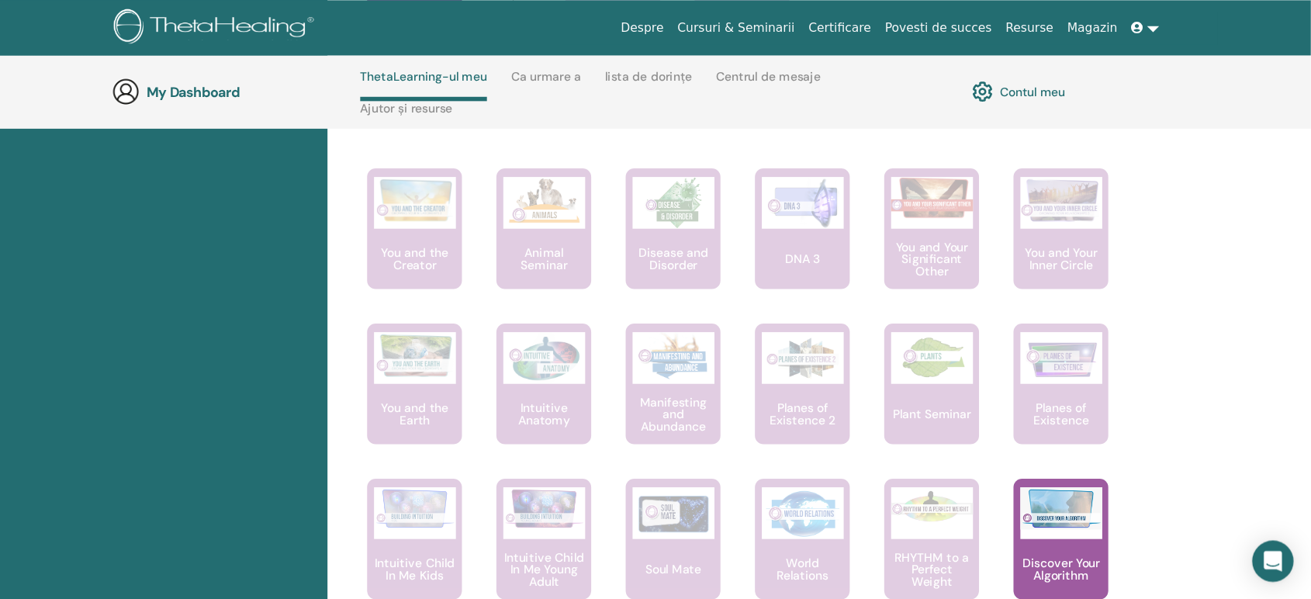
scroll to position [891, 0]
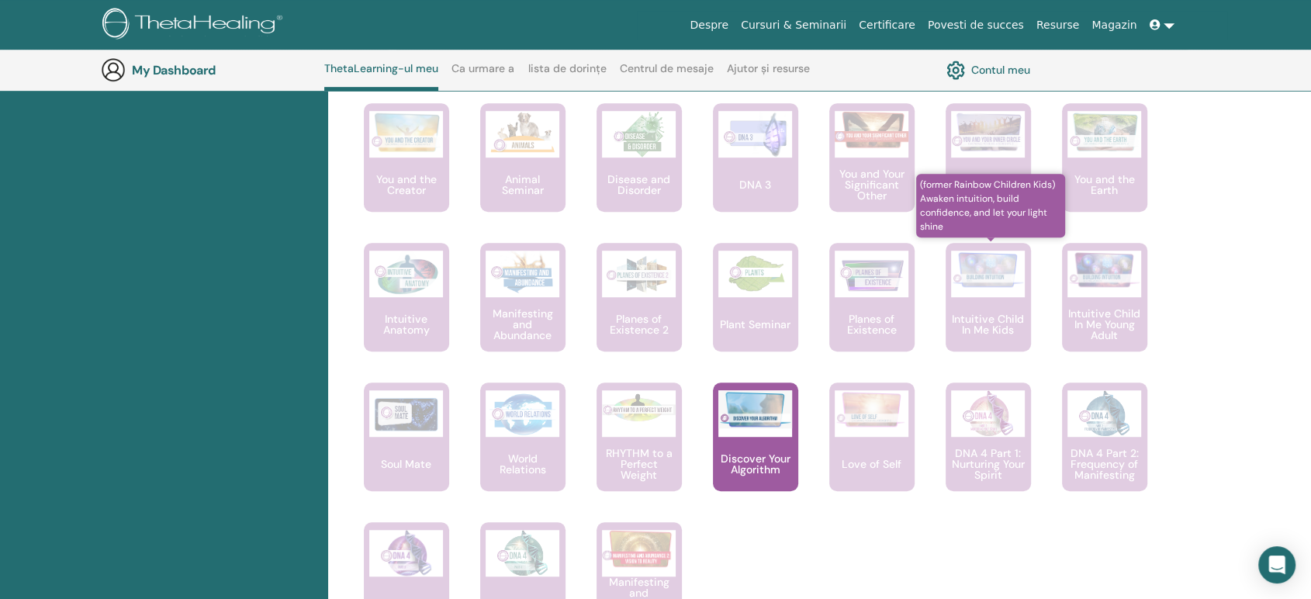
drag, startPoint x: 1176, startPoint y: 36, endPoint x: 987, endPoint y: 369, distance: 383.0
click at [987, 369] on link "(former Rainbow Children Kids) Awaken intuition, build confidence, and let your…" at bounding box center [988, 313] width 85 height 140
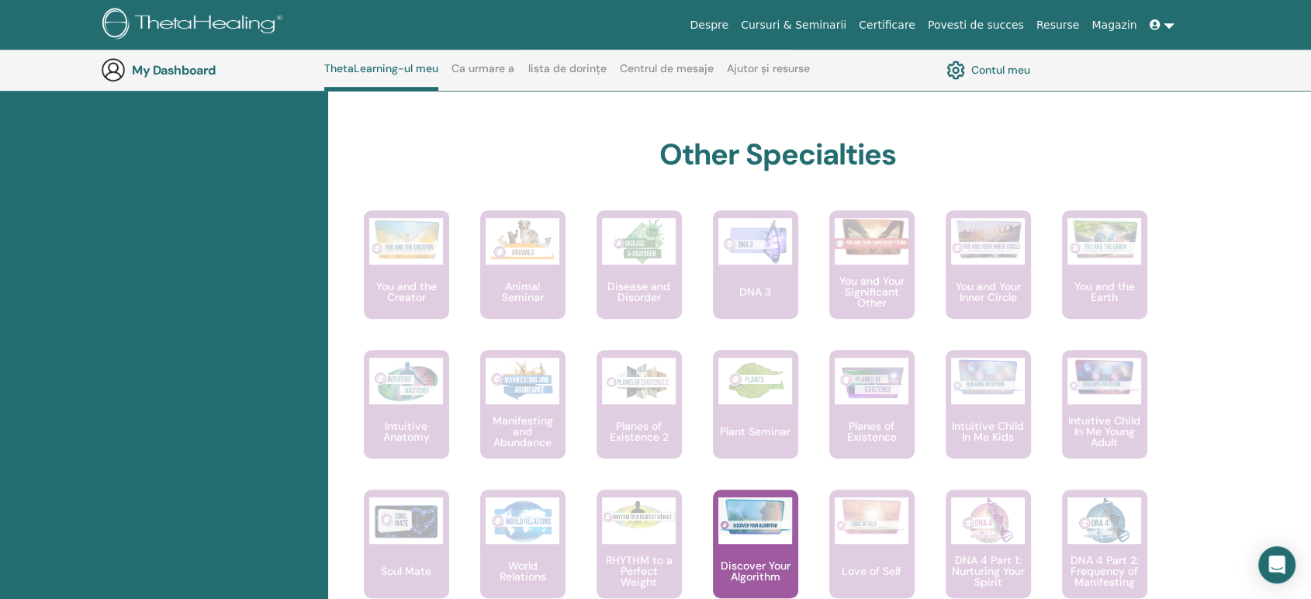
scroll to position [795, 0]
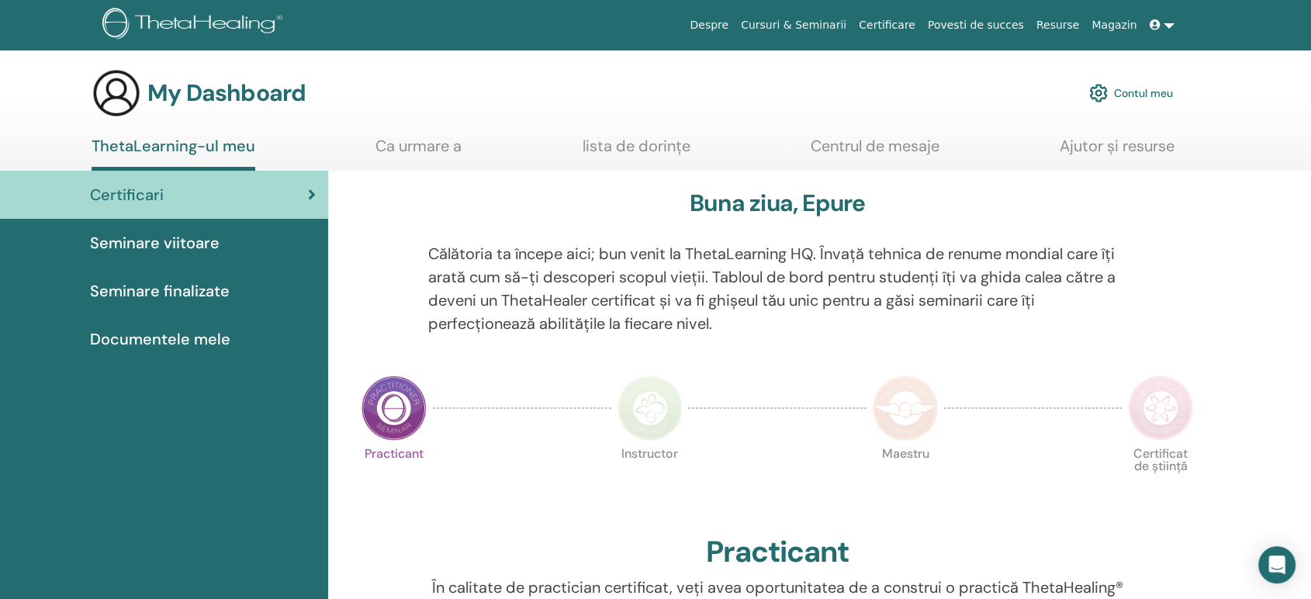
drag, startPoint x: 0, startPoint y: 0, endPoint x: 962, endPoint y: 315, distance: 1012.4
click at [962, 315] on p "Călătoria ta începe aici; bun venit la ThetaLearning HQ. Învață tehnica de renu…" at bounding box center [777, 288] width 699 height 93
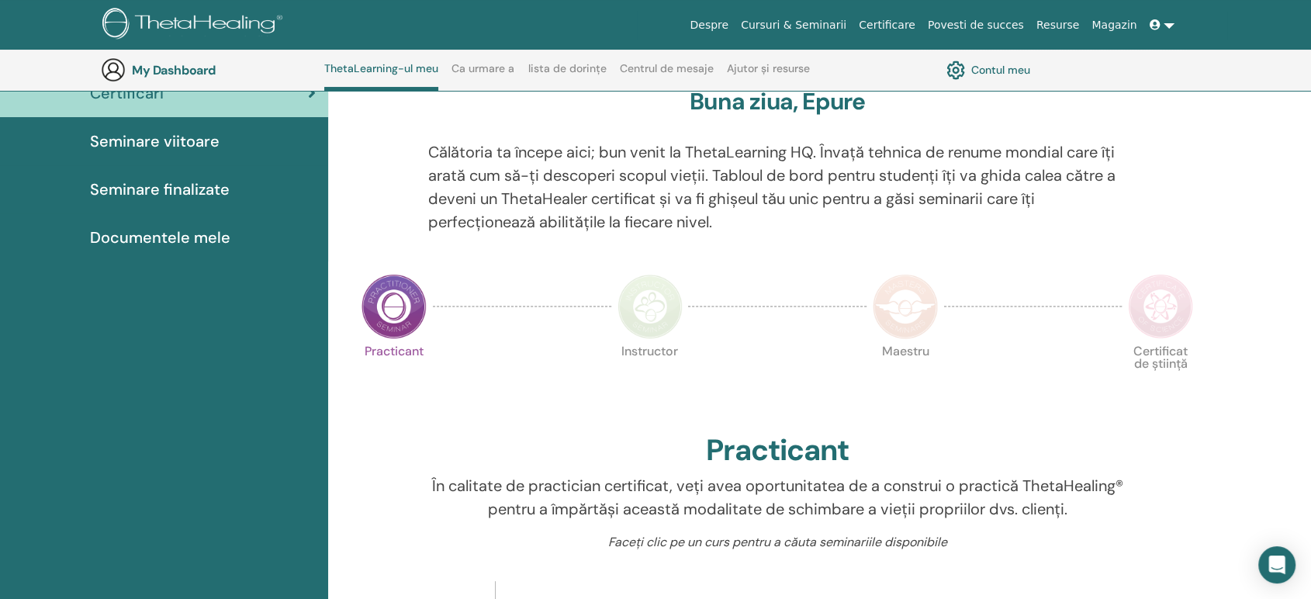
scroll to position [53, 0]
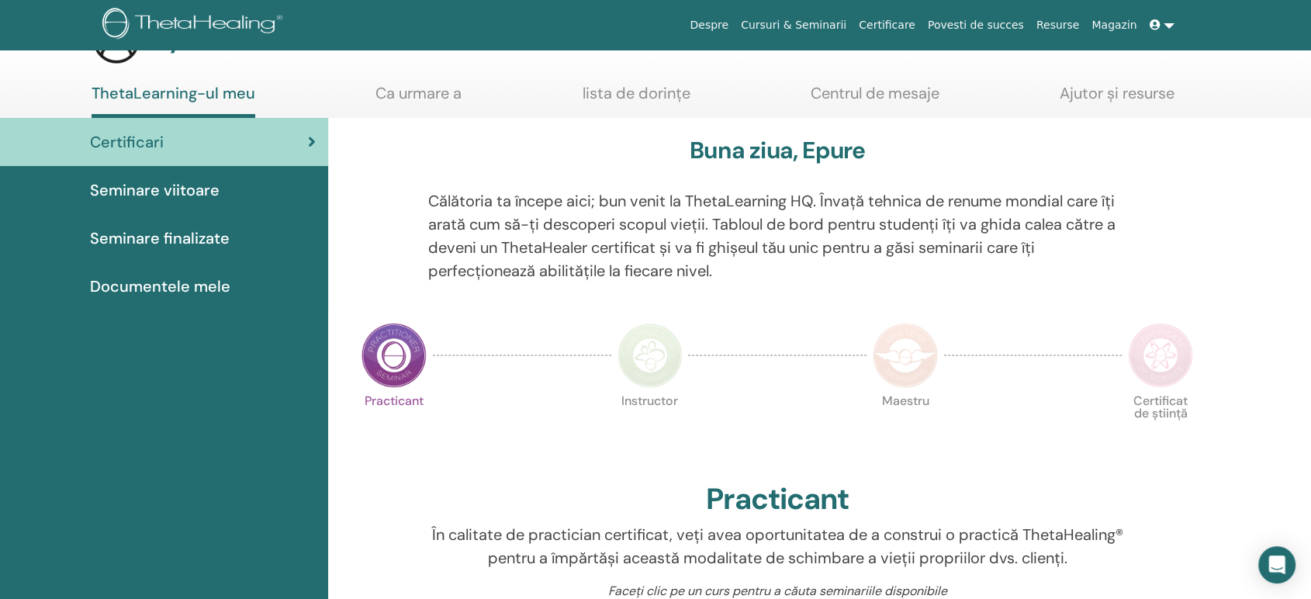
click at [377, 349] on img at bounding box center [394, 355] width 65 height 65
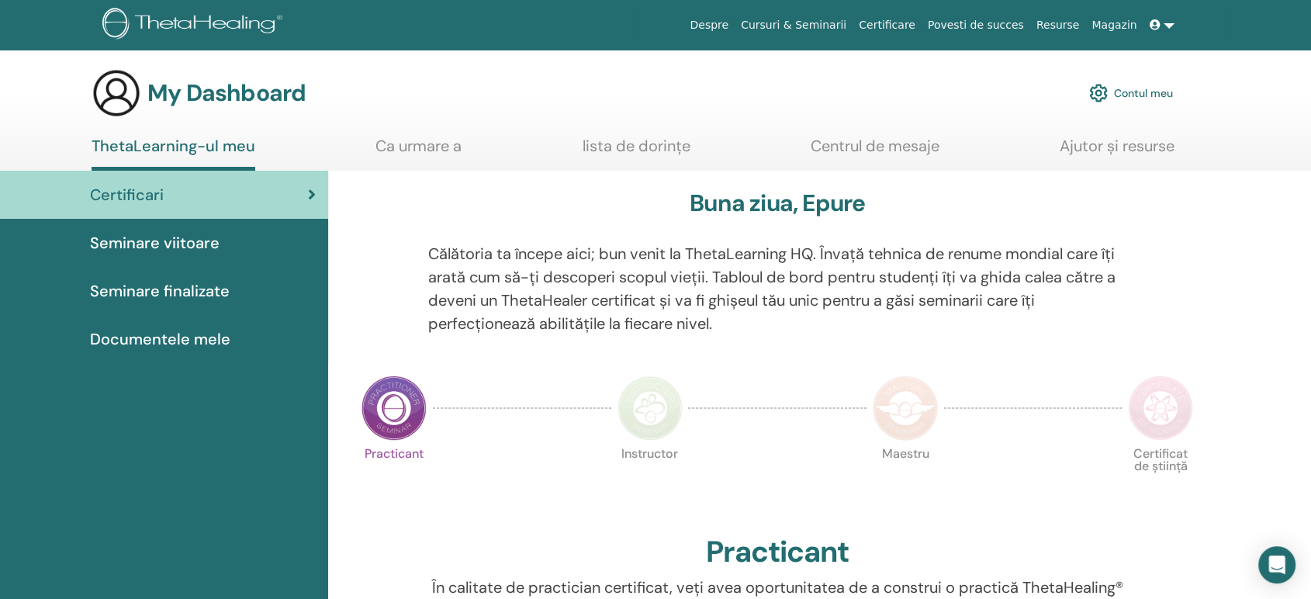
click at [385, 408] on img at bounding box center [394, 408] width 65 height 65
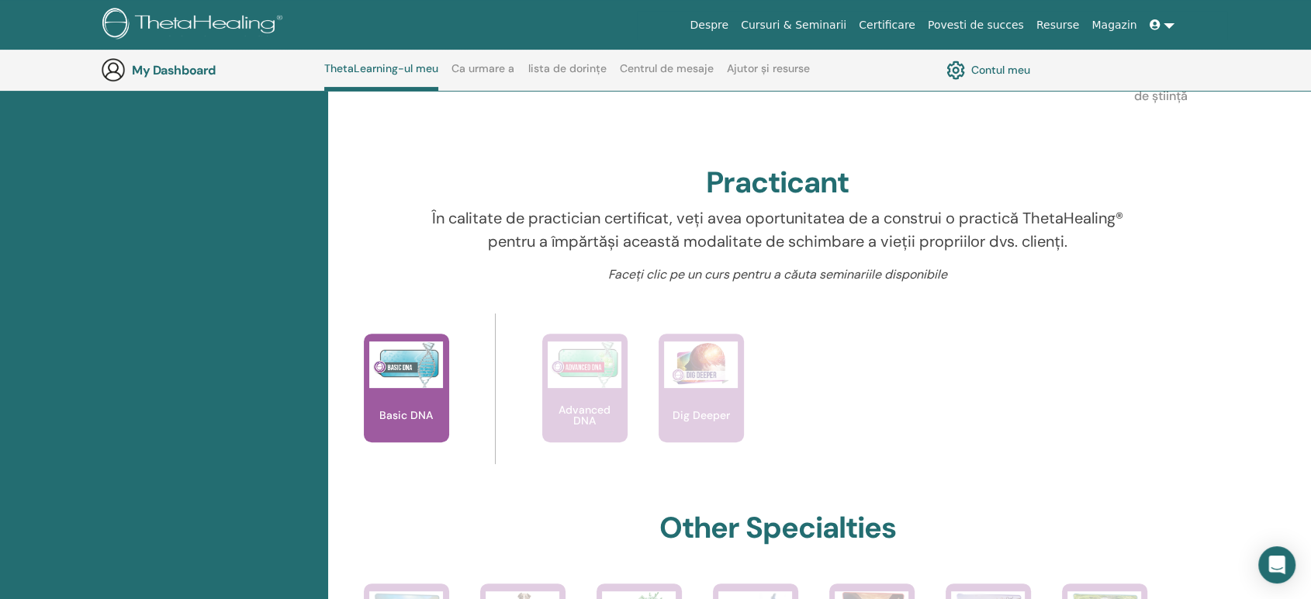
scroll to position [436, 0]
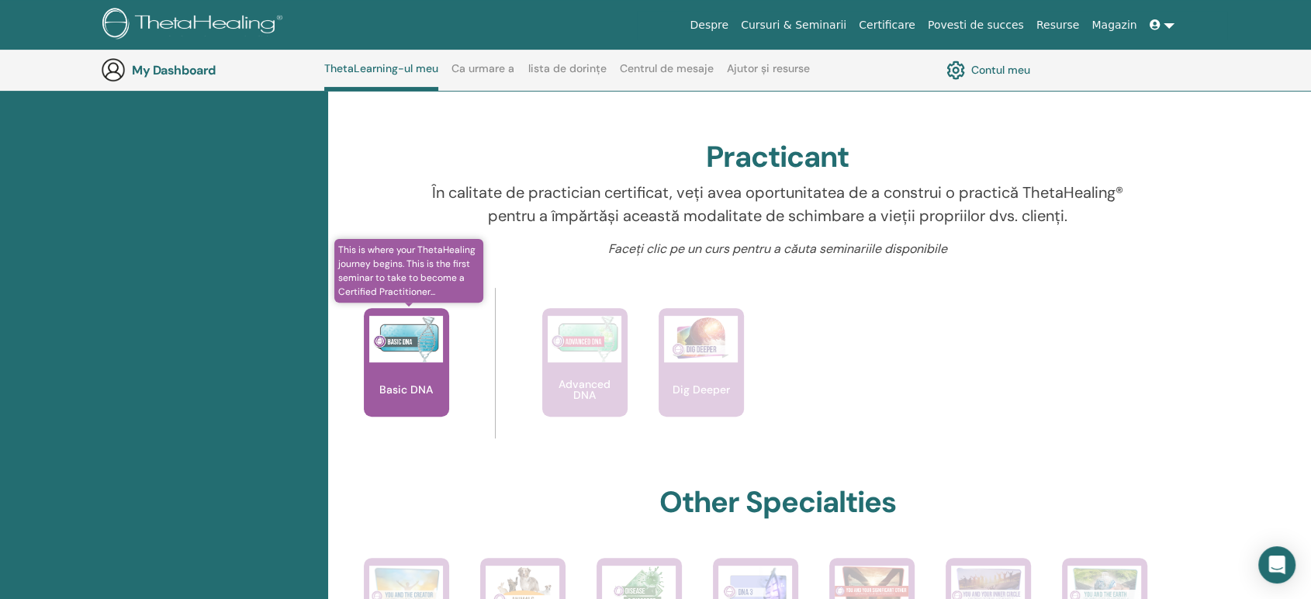
click at [410, 348] on img at bounding box center [406, 339] width 74 height 47
